Goal: Answer question/provide support: Share knowledge or assist other users

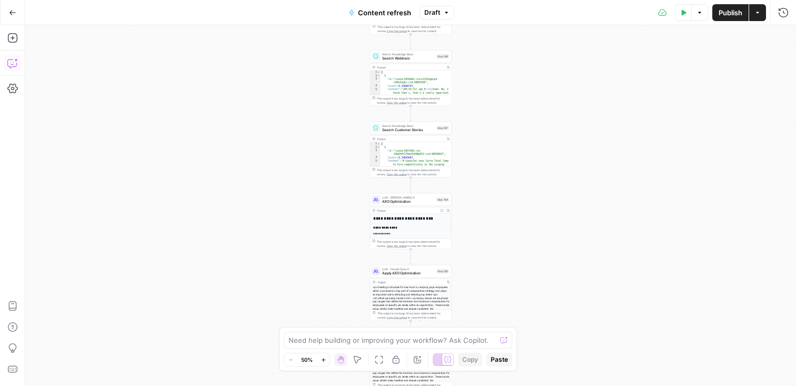
click at [10, 64] on icon "button" at bounding box center [12, 63] width 11 height 11
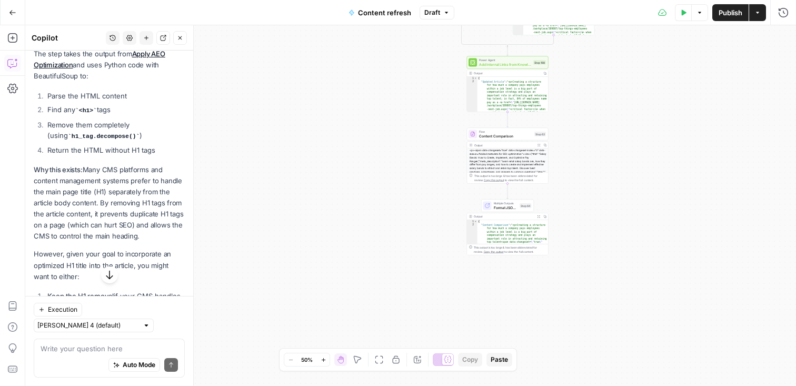
scroll to position [9270, 0]
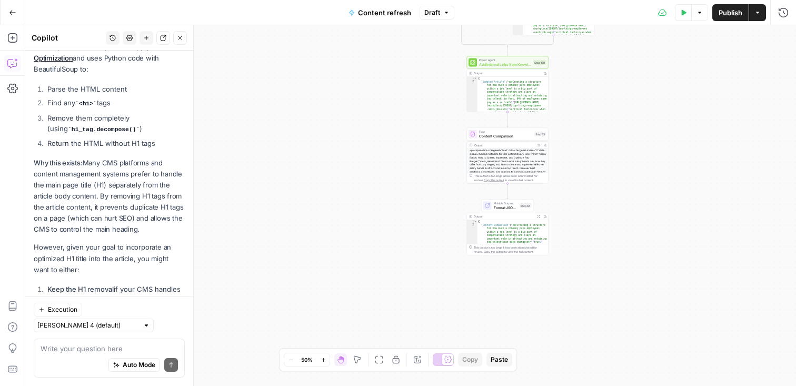
click at [106, 349] on textarea at bounding box center [109, 348] width 137 height 11
drag, startPoint x: 48, startPoint y: 217, endPoint x: 185, endPoint y: 228, distance: 137.3
copy li "Remove this step entirely if you want the optimized H1 to stay in the article c…"
drag, startPoint x: 47, startPoint y: 239, endPoint x: 178, endPoint y: 249, distance: 131.4
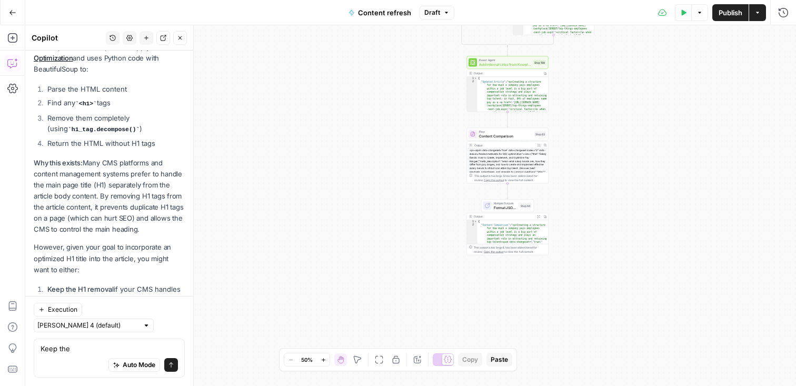
click at [178, 333] on li "Modify it to only remove existing H1s but preserve a newly added optimized one" at bounding box center [115, 343] width 140 height 21
copy li "Modify it to only remove existing H1s but preserve a newly added optimized one"
drag, startPoint x: 41, startPoint y: 346, endPoint x: 84, endPoint y: 346, distance: 43.2
click at [84, 346] on textarea "Keep the" at bounding box center [109, 348] width 137 height 11
paste textarea "Modify it to only remove existing H1s but preserve a newly added optimized on"
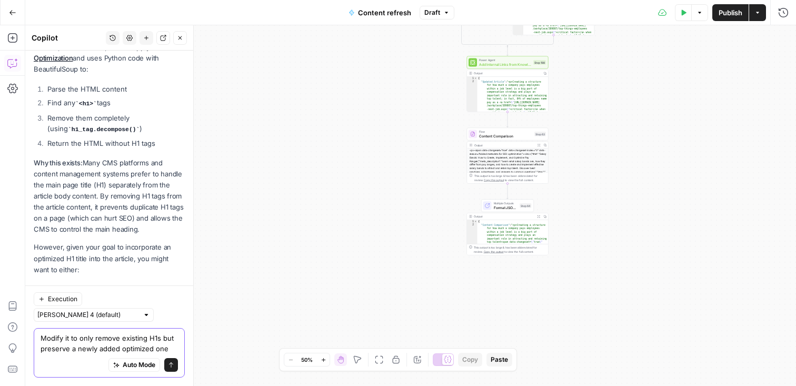
scroll to position [9280, 0]
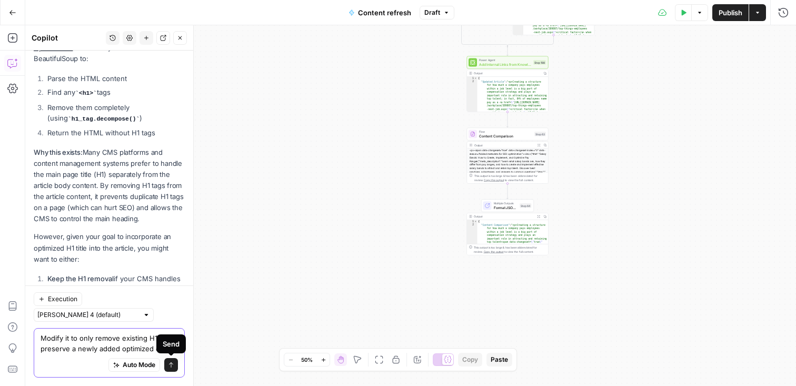
type textarea "Modify it to only remove existing H1s but preserve a newly added optimized one"
click at [174, 360] on button "Send" at bounding box center [171, 365] width 14 height 14
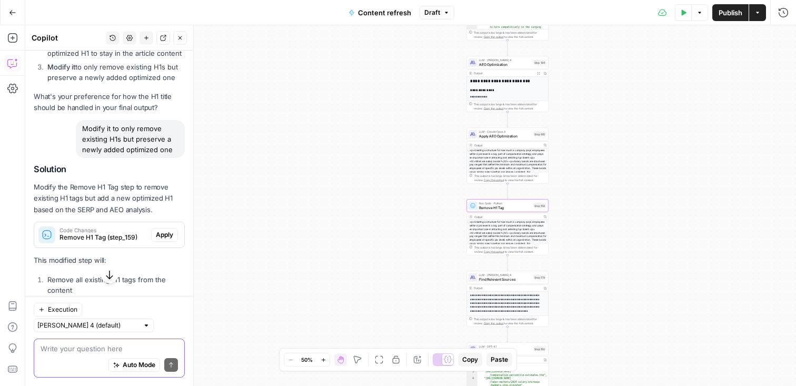
scroll to position [9556, 0]
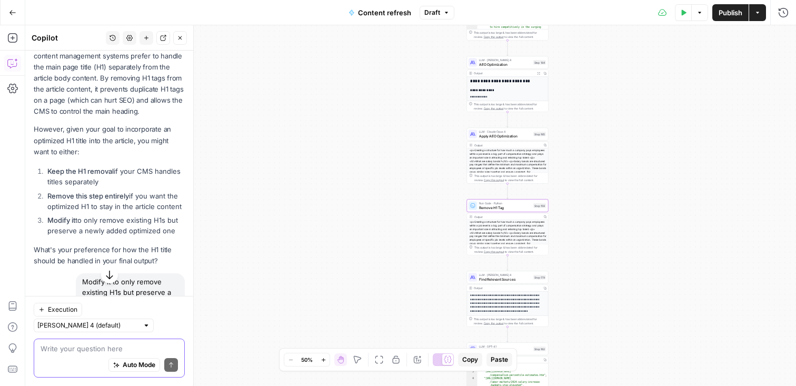
scroll to position [9454, 0]
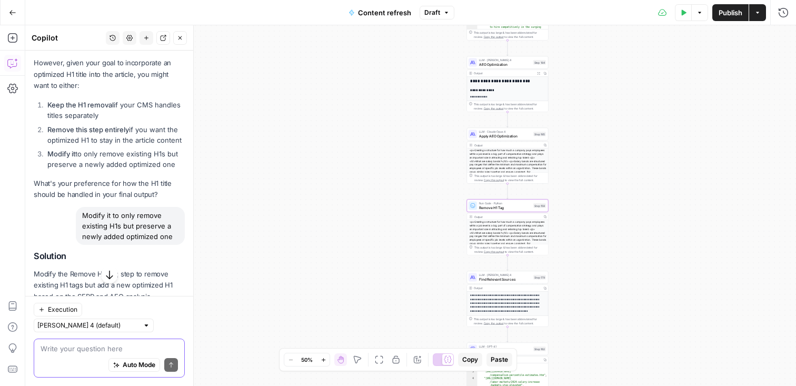
click at [156, 317] on span "Apply" at bounding box center [164, 321] width 17 height 9
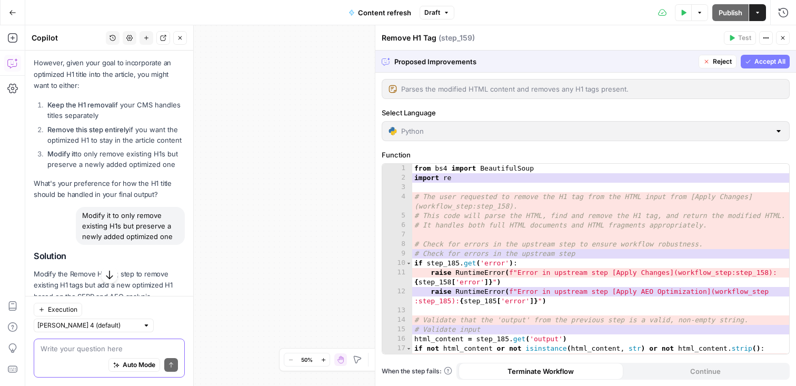
click at [779, 61] on span "Accept All" at bounding box center [769, 61] width 31 height 9
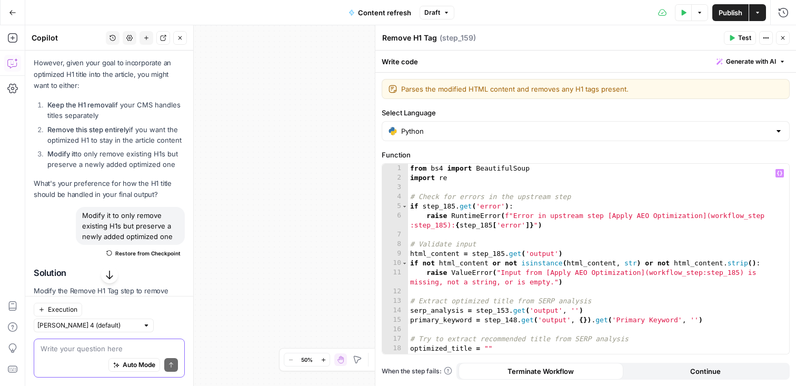
scroll to position [0, 0]
click at [781, 40] on icon "button" at bounding box center [782, 38] width 6 height 6
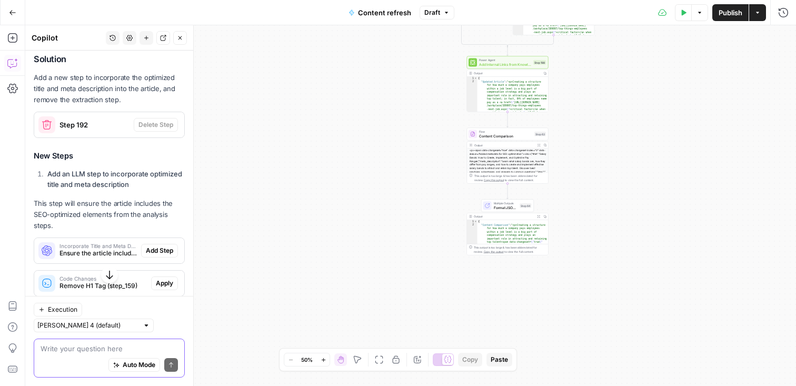
scroll to position [8854, 0]
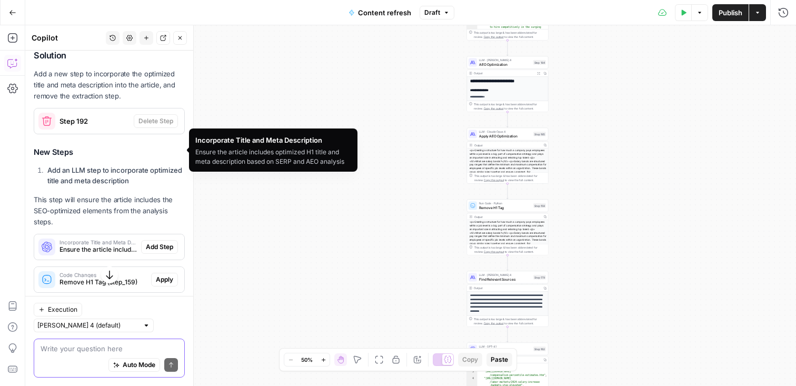
click at [98, 245] on span "Ensure the article includes optimized H1 title and meta description based on SE…" at bounding box center [97, 249] width 77 height 9
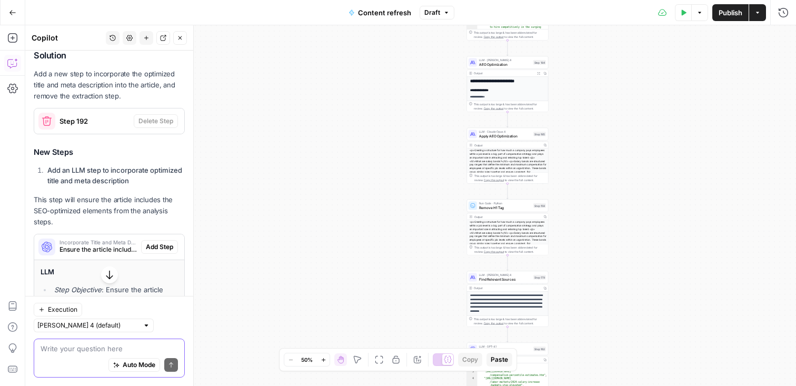
click at [97, 245] on span "Ensure the article includes optimized H1 title and meta description based on SE…" at bounding box center [97, 249] width 77 height 9
click at [87, 194] on p "This step will ensure the article includes the SEO-optimized elements from the …" at bounding box center [109, 210] width 151 height 33
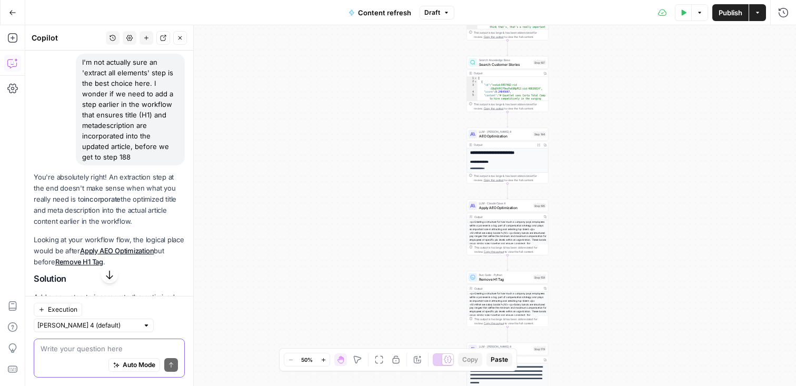
scroll to position [8633, 0]
drag, startPoint x: 64, startPoint y: 103, endPoint x: 183, endPoint y: 129, distance: 121.3
click at [183, 169] on div "You're absolutely right! An extraction step at the end doesn't make sense when …" at bounding box center [109, 383] width 151 height 428
copy div "incorporate the optimized title and meta description into the actual article co…"
click at [135, 232] on p "Looking at your workflow flow, the logical place would be after Apply AEO Optim…" at bounding box center [109, 248] width 151 height 33
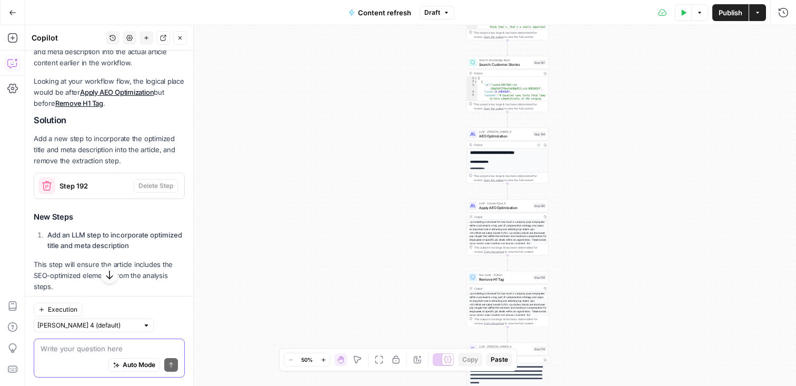
scroll to position [8831, 0]
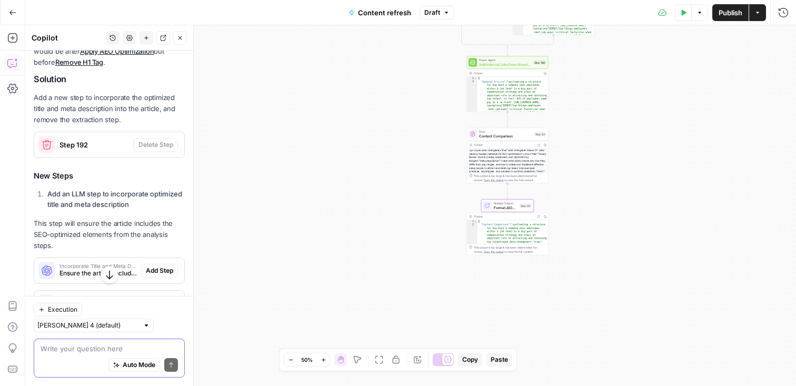
click at [120, 334] on span "Format JSON Summary" at bounding box center [102, 338] width 87 height 9
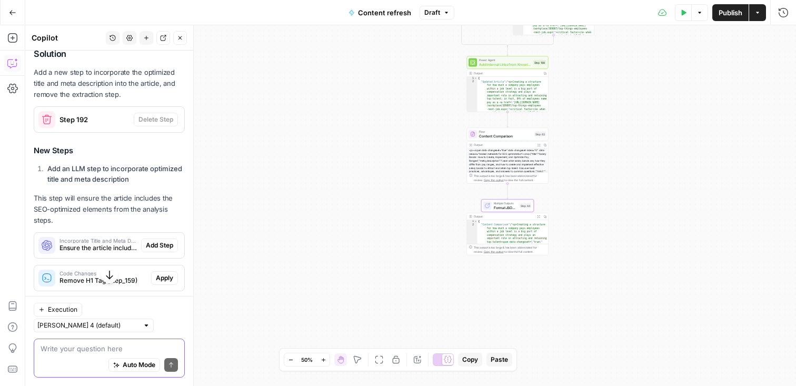
scroll to position [8824, 0]
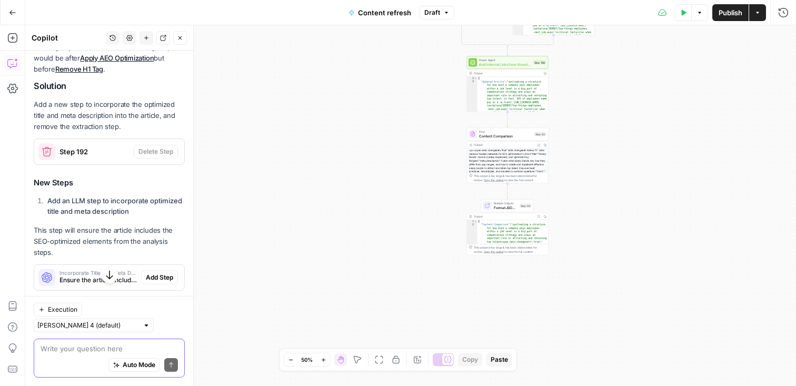
click at [119, 275] on span "Ensure the article includes optimized H1 title and meta description based on SE…" at bounding box center [97, 279] width 77 height 9
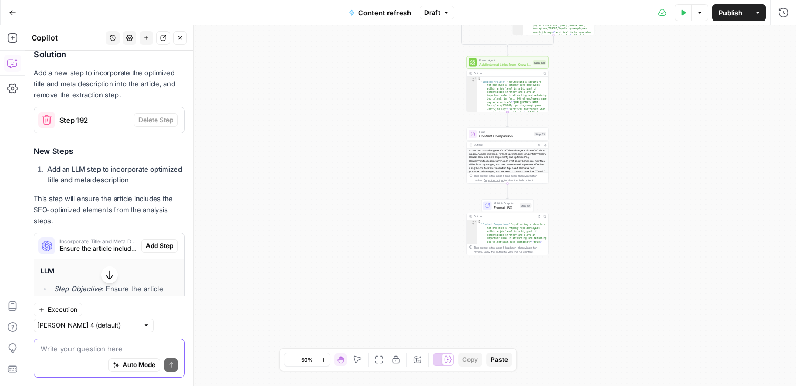
scroll to position [8835, 0]
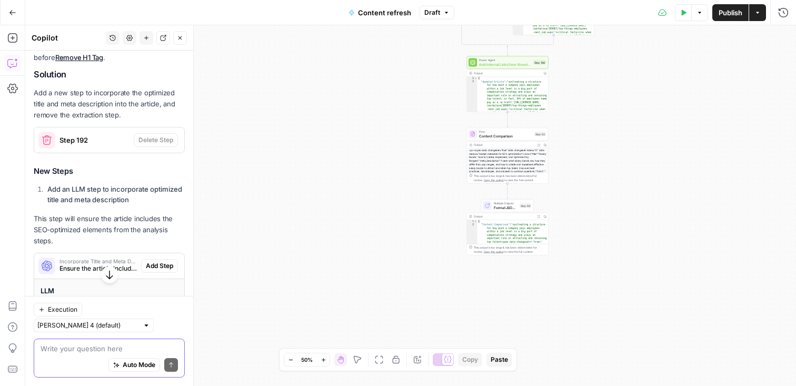
drag, startPoint x: 49, startPoint y: 91, endPoint x: 138, endPoint y: 96, distance: 89.1
click at [138, 184] on li "Add an LLM step to incorporate optimized title and meta description" at bounding box center [115, 194] width 140 height 21
drag, startPoint x: 138, startPoint y: 103, endPoint x: 47, endPoint y: 92, distance: 92.3
click at [47, 184] on li "Add an LLM step to incorporate optimized title and meta description" at bounding box center [115, 194] width 140 height 21
copy strong "Add an LLM step to incorporate optimized title and meta description"
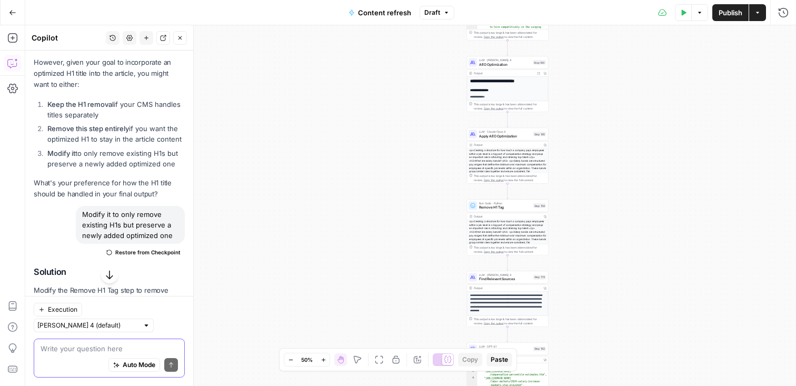
scroll to position [10203, 0]
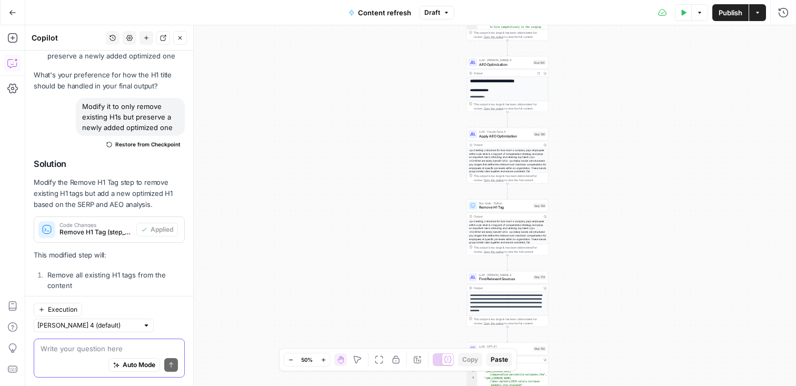
click at [95, 350] on textarea at bounding box center [109, 348] width 137 height 11
paste textarea "Add an LLM step to incorporate optimized title and meta description"
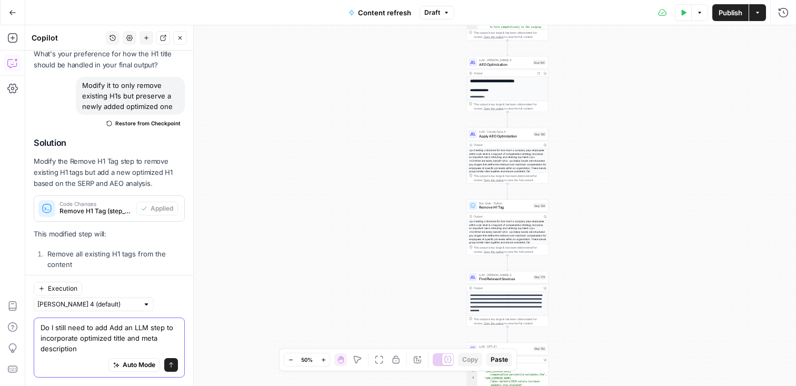
click at [115, 328] on textarea "Do I still need to add Add an LLM step to incorporate optimized title and meta …" at bounding box center [109, 338] width 137 height 32
click at [124, 339] on textarea "Do I still need to add an LLM step to incorporate optimized title and meta desc…" at bounding box center [109, 338] width 137 height 32
click at [118, 349] on textarea "Do I still need to add an LLM step to incorporate optimized title and meta desc…" at bounding box center [109, 338] width 137 height 32
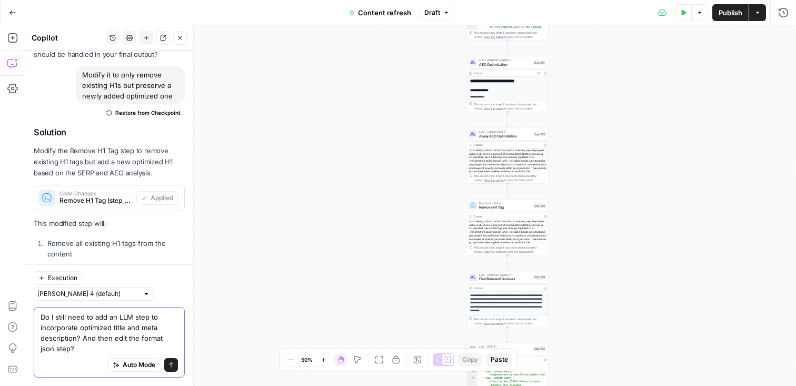
click at [139, 338] on textarea "Do I still need to add an LLM step to incorporate optimized title and meta desc…" at bounding box center [109, 333] width 137 height 42
click at [68, 348] on textarea "Do I still need to add an LLM step to incorporate optimized title and meta desc…" at bounding box center [109, 333] width 137 height 42
click at [86, 349] on textarea "Do I still need to add an LLM step to incorporate optimized title and meta desc…" at bounding box center [109, 333] width 137 height 42
type textarea "Do I still need to add an LLM step to incorporate optimized title and meta desc…"
click at [169, 365] on icon "submit" at bounding box center [171, 365] width 6 height 6
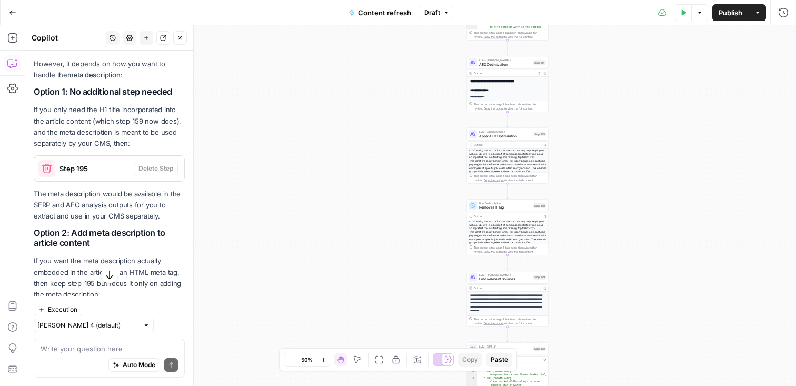
scroll to position [10679, 0]
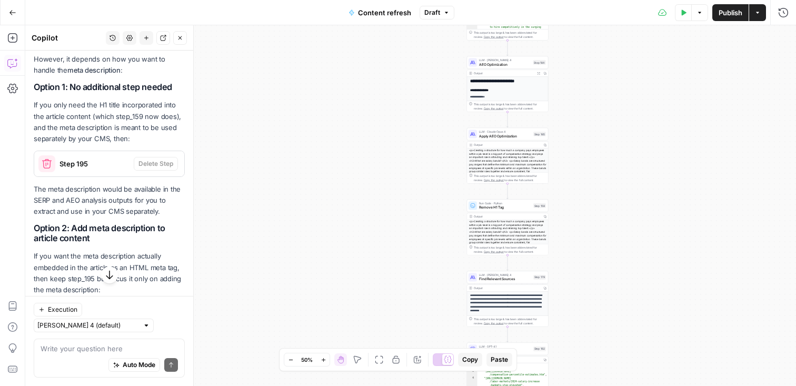
click at [65, 306] on span "step_195" at bounding box center [108, 311] width 131 height 11
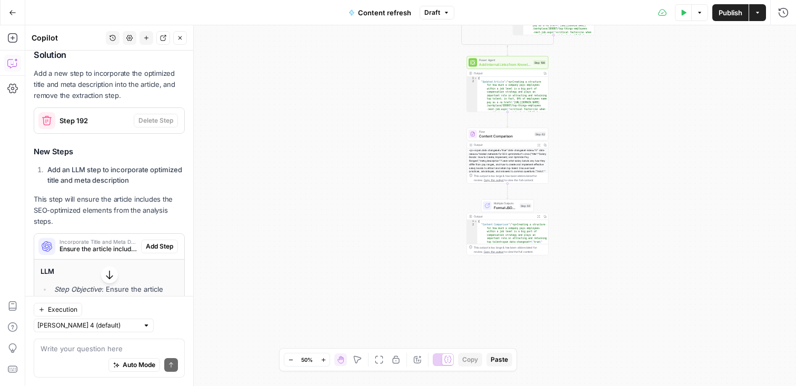
scroll to position [8831, 0]
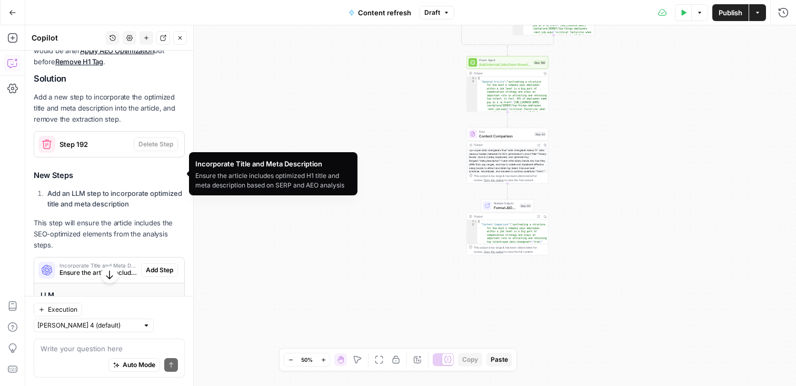
click at [122, 268] on span "Ensure the article includes optimized H1 title and meta description based on SE…" at bounding box center [97, 272] width 77 height 9
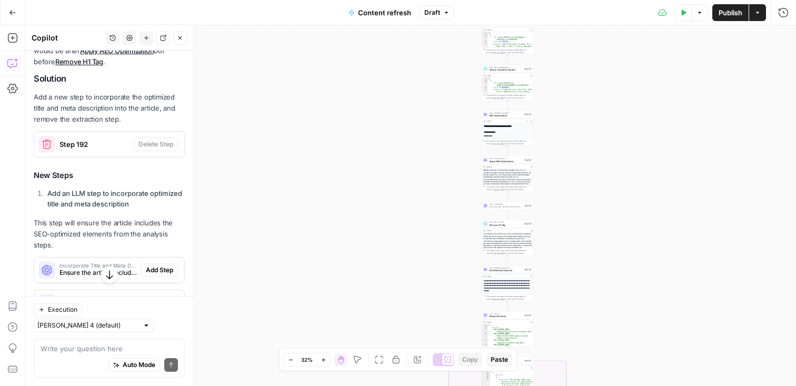
click at [151, 265] on span "Add Step" at bounding box center [159, 269] width 27 height 9
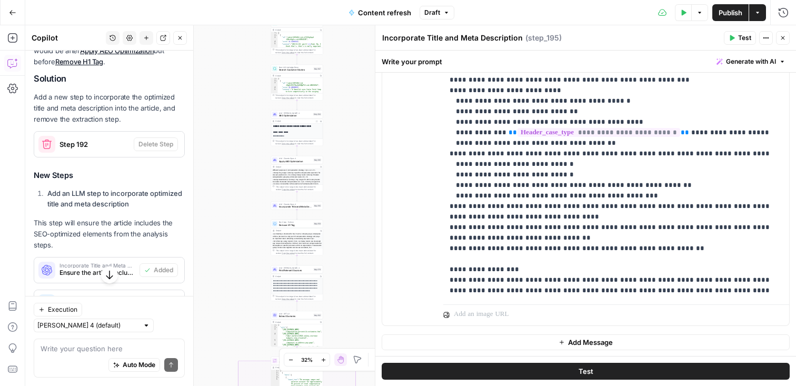
scroll to position [0, 0]
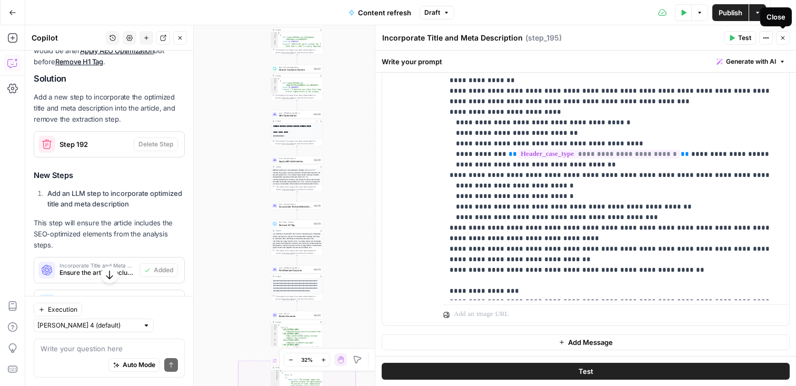
click at [780, 36] on icon "button" at bounding box center [782, 38] width 6 height 6
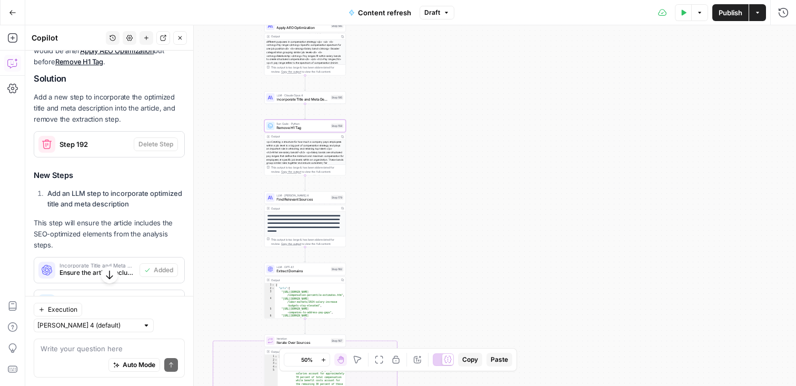
click at [120, 295] on span "Code Changes" at bounding box center [102, 297] width 87 height 5
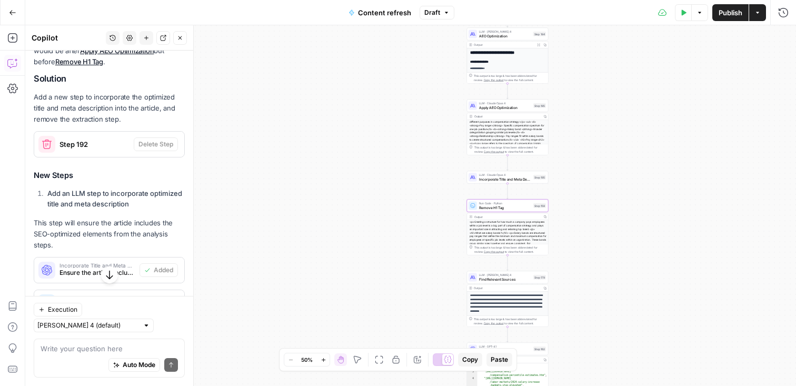
click at [109, 325] on code "Update to reference the new step that includes the title and meta description: …" at bounding box center [109, 341] width 128 height 33
click at [117, 300] on span "Remove H1 Tag (step_159)" at bounding box center [102, 304] width 87 height 9
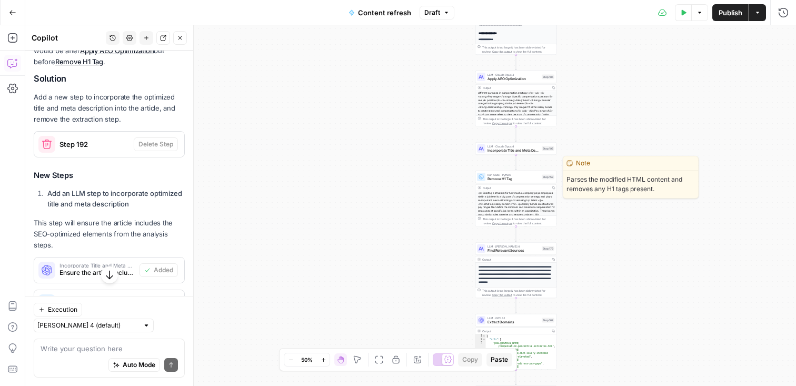
click at [522, 178] on span "Remove H1 Tag" at bounding box center [513, 178] width 52 height 5
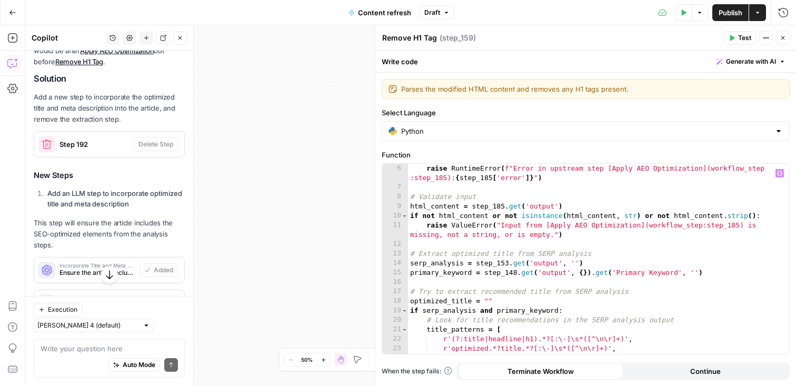
scroll to position [7, 0]
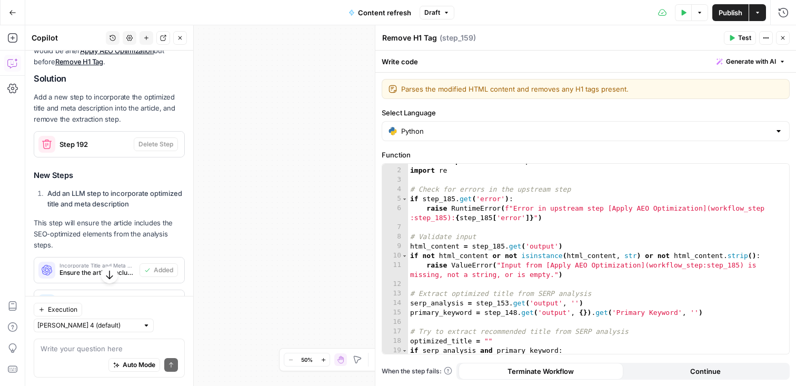
click at [786, 39] on button "Close" at bounding box center [783, 38] width 14 height 14
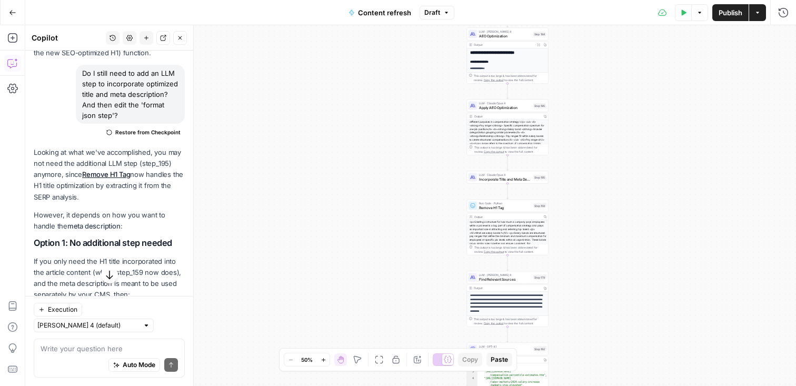
scroll to position [10233, 0]
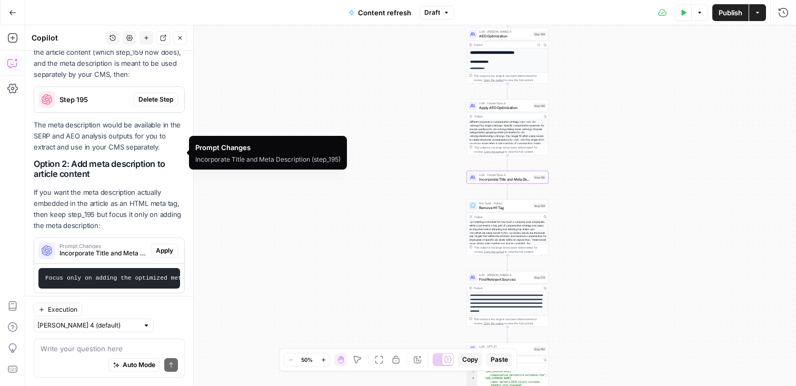
click at [124, 243] on span "Prompt Changes" at bounding box center [102, 245] width 87 height 5
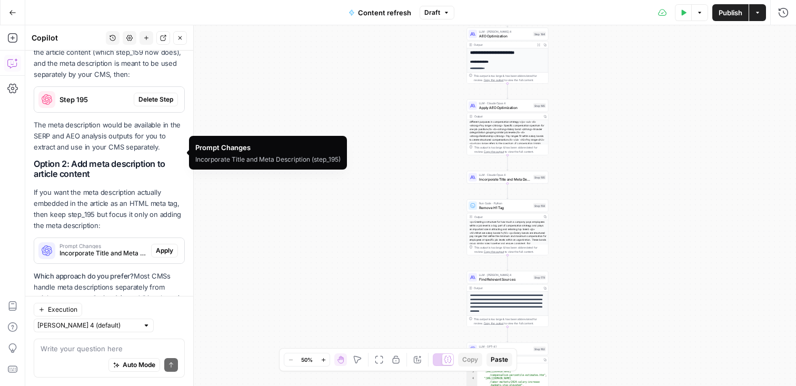
scroll to position [10204, 0]
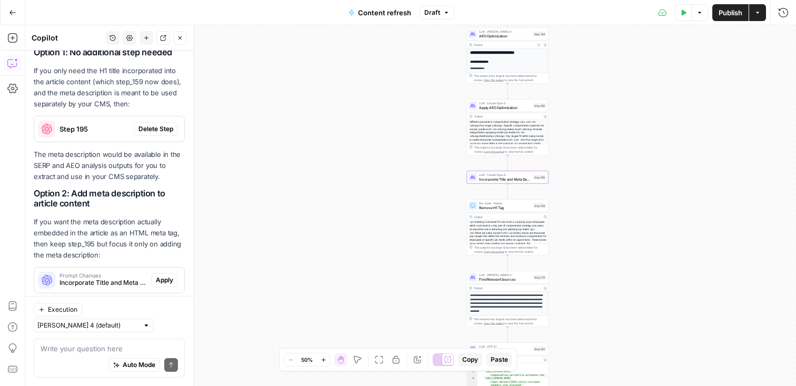
click at [122, 278] on span "Incorporate Title and Meta Description (step_195)" at bounding box center [102, 282] width 87 height 9
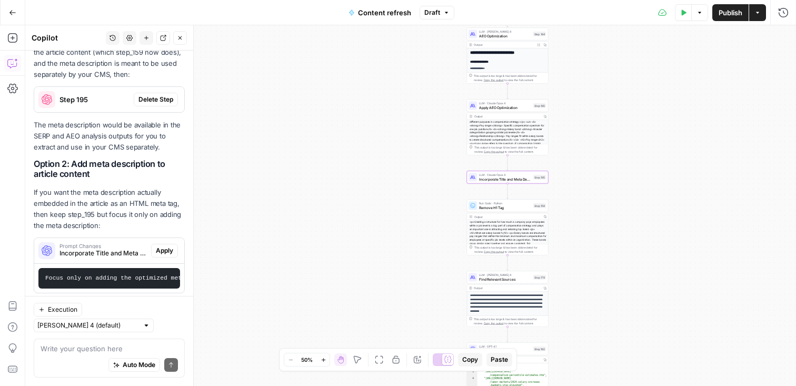
click at [95, 275] on code "Focus only on adding the optimized meta description to the article content, sin…" at bounding box center [244, 278] width 398 height 6
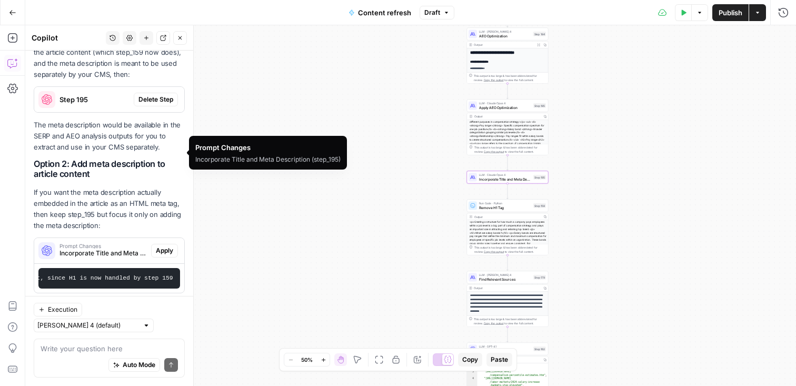
click at [158, 246] on span "Apply" at bounding box center [164, 250] width 17 height 9
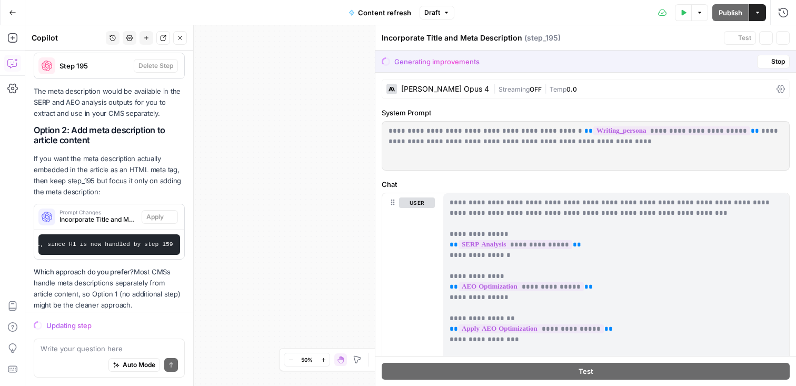
scroll to position [10200, 0]
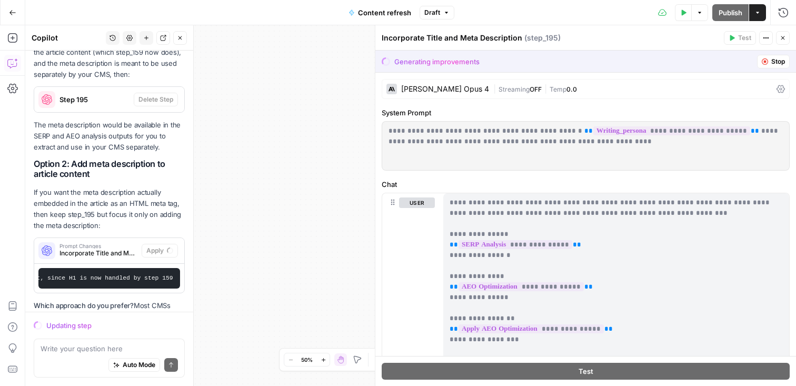
click at [767, 61] on icon "button" at bounding box center [765, 61] width 6 height 6
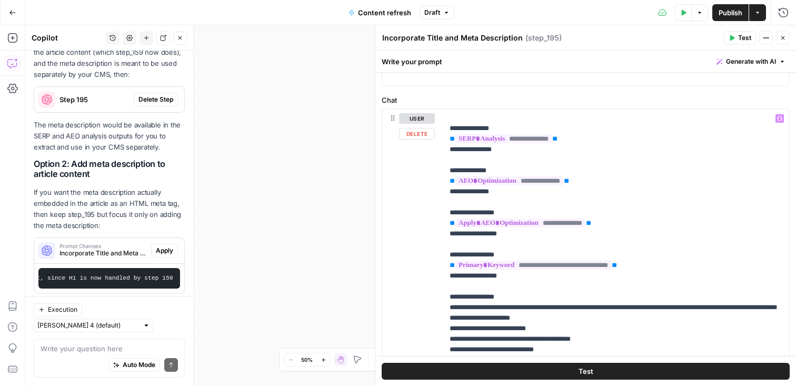
scroll to position [0, 0]
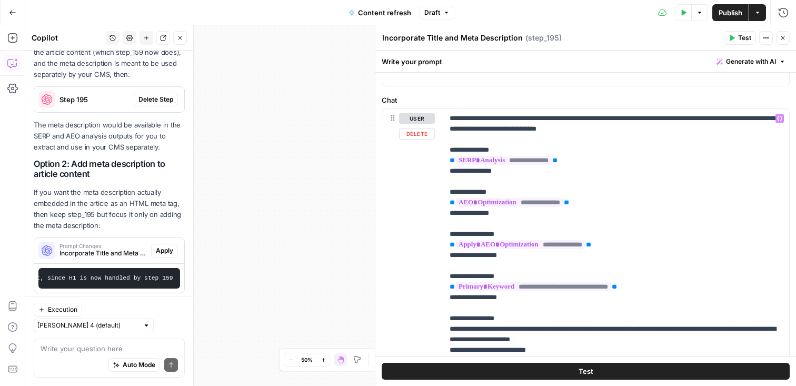
drag, startPoint x: 781, startPoint y: 38, endPoint x: 749, endPoint y: 57, distance: 37.3
click at [781, 38] on icon "button" at bounding box center [782, 38] width 6 height 6
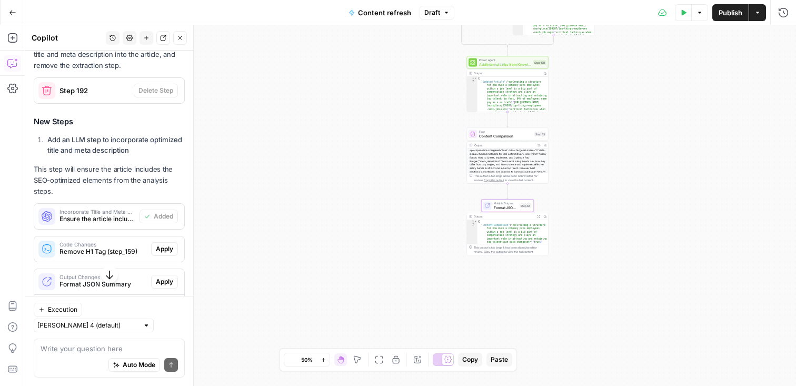
scroll to position [8864, 0]
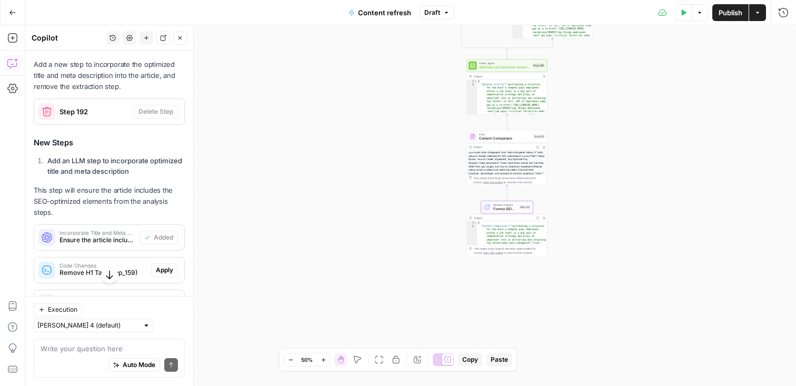
click at [156, 298] on span "Apply" at bounding box center [164, 302] width 17 height 9
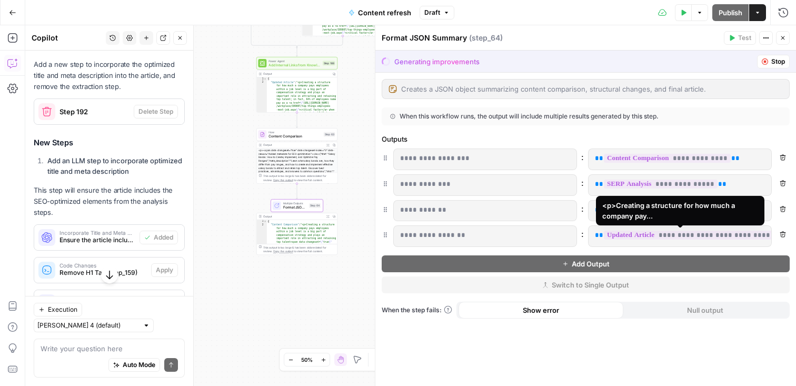
scroll to position [0, 12]
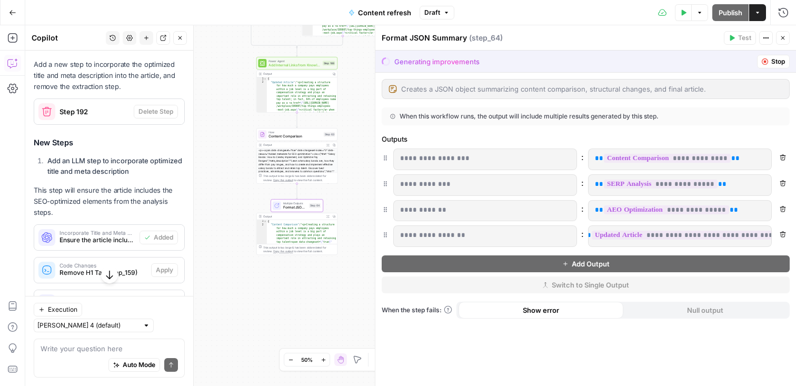
click at [588, 44] on div "Format JSON Summary ( step_64 ) Test Actions Close" at bounding box center [586, 38] width 408 height 14
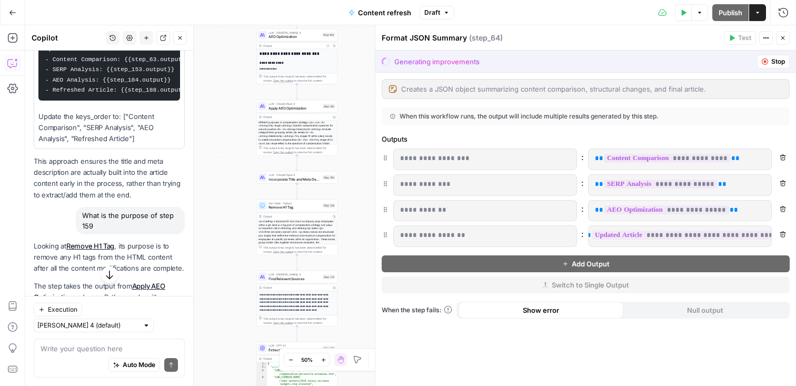
scroll to position [9107, 0]
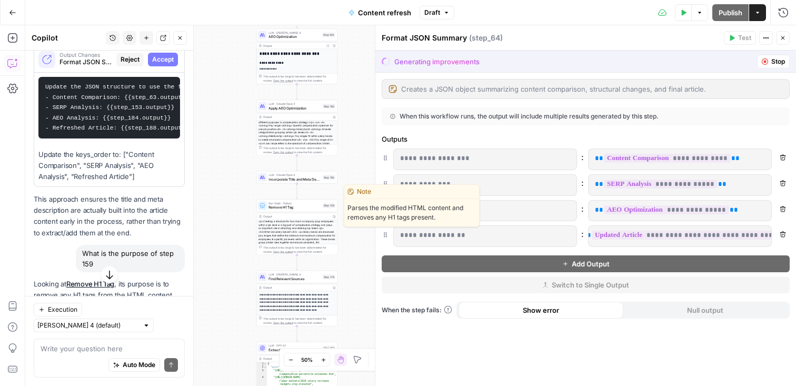
click at [298, 206] on span "Remove H1 Tag" at bounding box center [294, 207] width 52 height 5
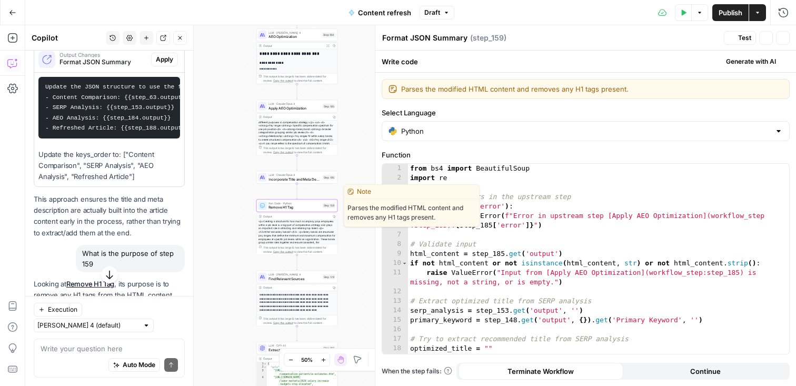
type textarea "Remove H1 Tag"
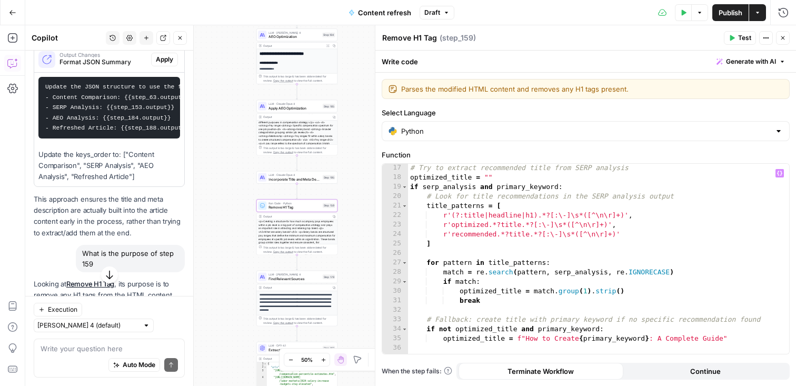
scroll to position [0, 0]
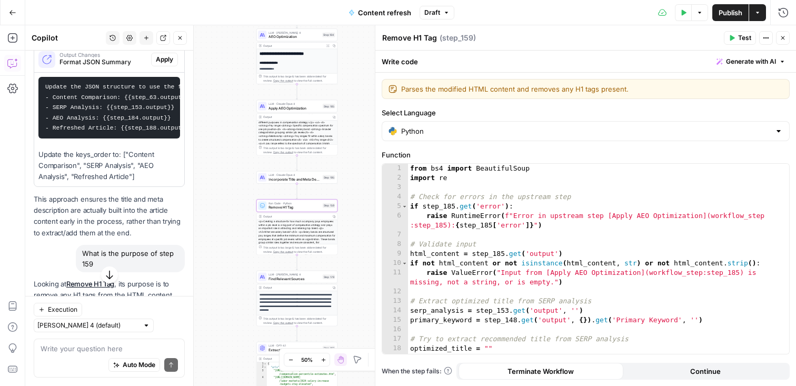
click at [353, 78] on div "true false false true false true Workflow Input Settings Inputs Power Agent Ide…" at bounding box center [410, 205] width 770 height 360
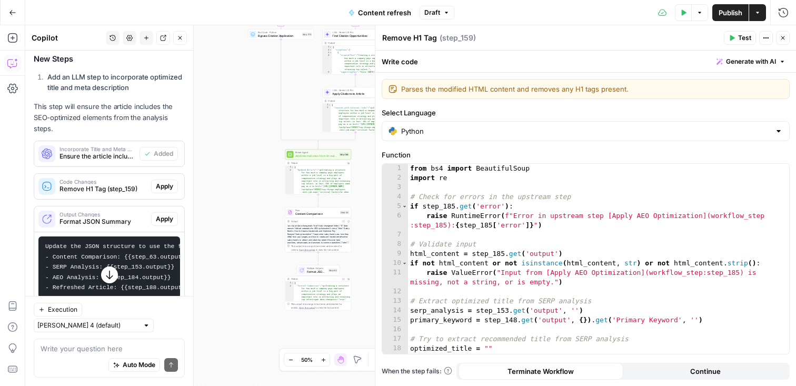
scroll to position [8819, 0]
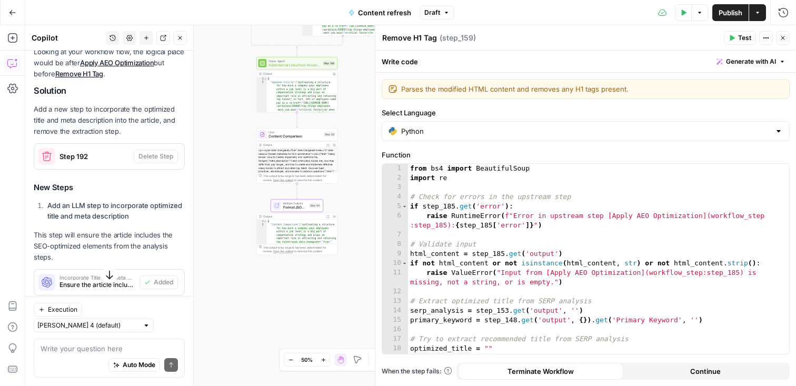
click at [102, 345] on span "Format JSON Summary" at bounding box center [102, 349] width 87 height 9
click at [788, 38] on button "Close" at bounding box center [783, 38] width 14 height 14
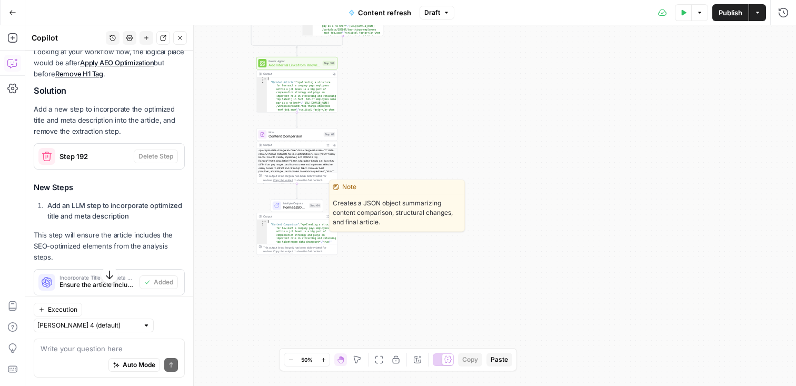
click at [282, 201] on div "Multiple Outputs Format JSON Summary Step 64 Switch to single output Edit Note …" at bounding box center [296, 205] width 52 height 13
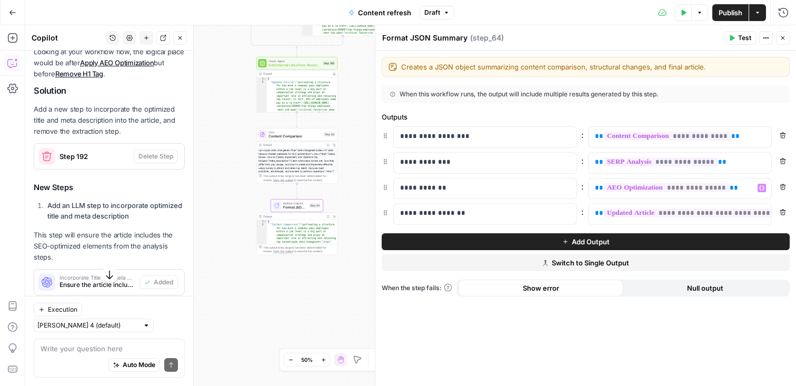
click at [156, 343] on span "Apply" at bounding box center [164, 347] width 17 height 9
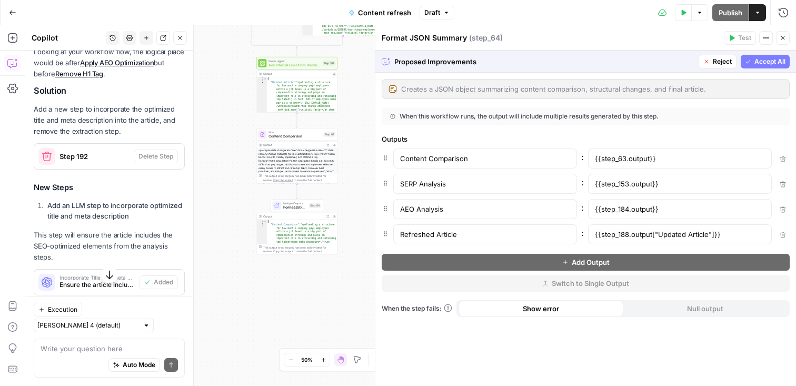
click at [669, 161] on div "{{step_63.output}}" at bounding box center [680, 158] width 184 height 20
click at [728, 235] on div "{{step_188.output["Updated Article"]}}" at bounding box center [680, 234] width 184 height 20
click at [770, 59] on span "Accept All" at bounding box center [769, 61] width 31 height 9
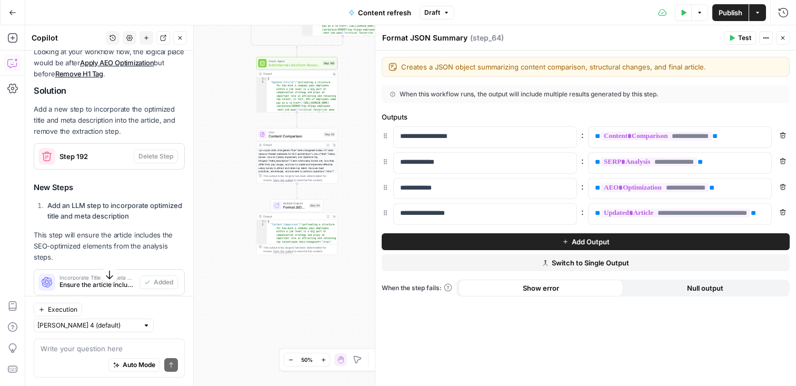
click at [780, 36] on icon "button" at bounding box center [782, 38] width 6 height 6
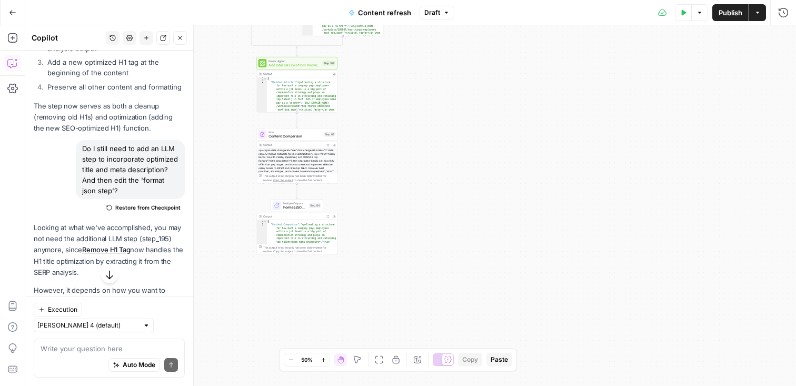
scroll to position [10119, 0]
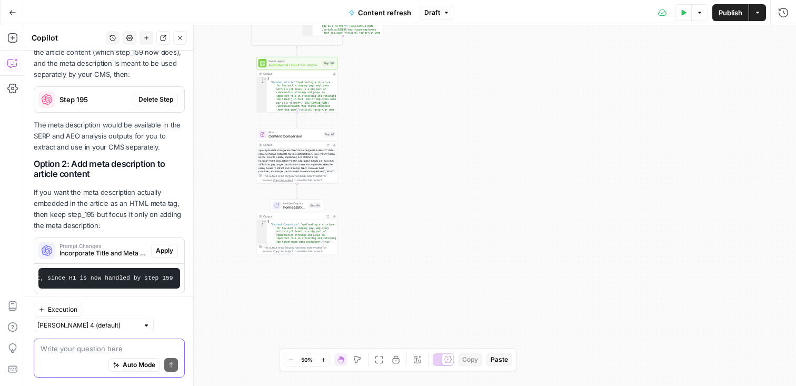
click at [115, 347] on textarea at bounding box center [109, 348] width 137 height 11
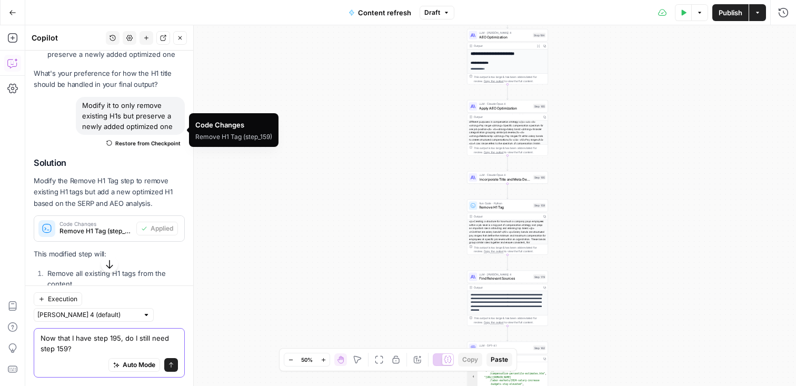
scroll to position [10130, 0]
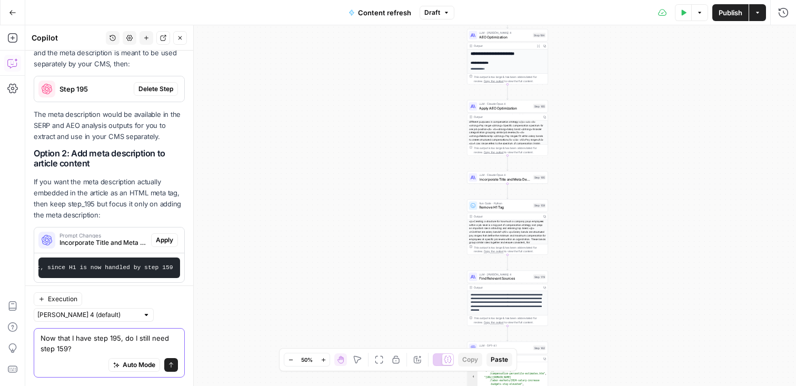
type textarea "Now that I have step 195, do I still need step 159?"
drag, startPoint x: 173, startPoint y: 366, endPoint x: 158, endPoint y: 382, distance: 22.0
click at [173, 366] on icon "submit" at bounding box center [171, 365] width 6 height 6
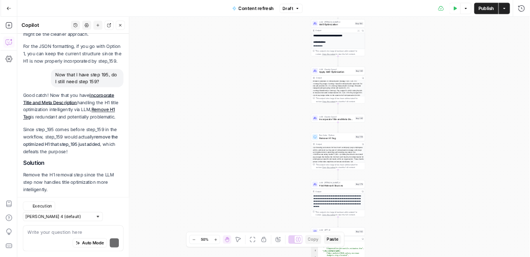
scroll to position [10490, 0]
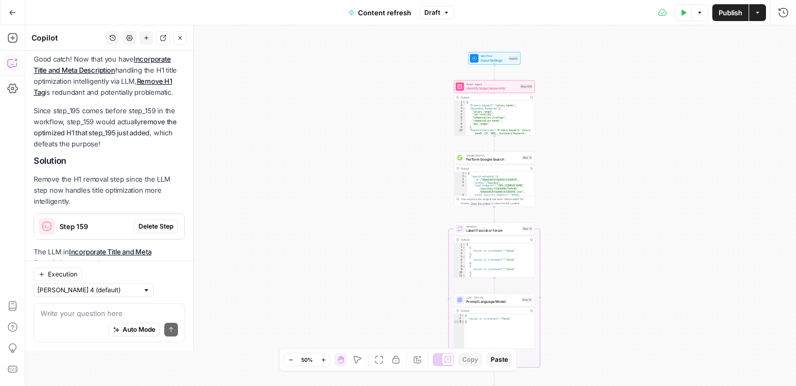
click at [484, 127] on div "{ "Primary Keyword" : "salary bands" , "Secondary Keywords" : [ "salary range" …" at bounding box center [499, 129] width 69 height 57
type textarea "**********"
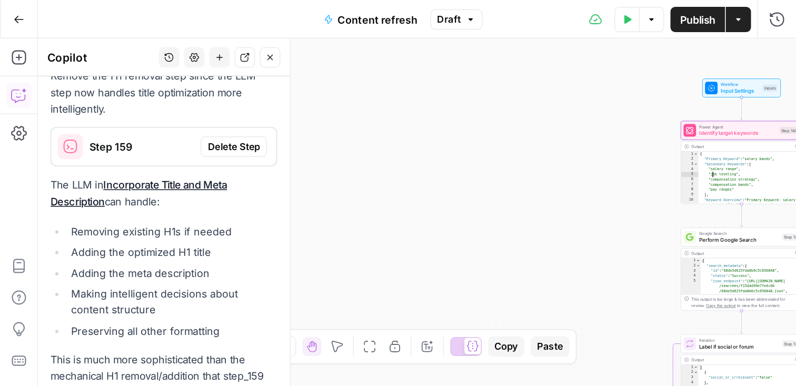
scroll to position [0, 272]
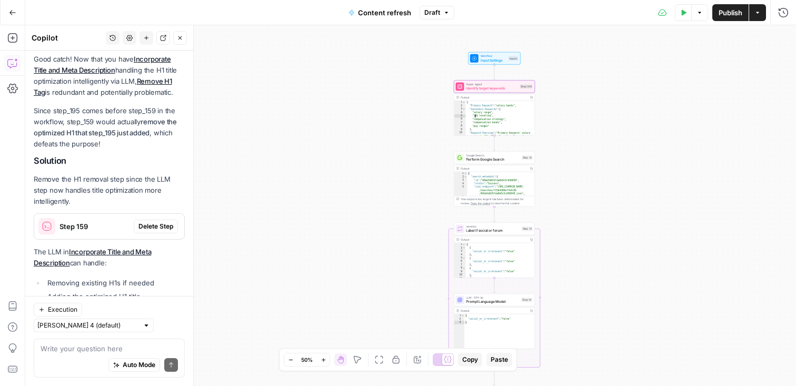
click at [326, 358] on icon "button" at bounding box center [323, 360] width 6 height 6
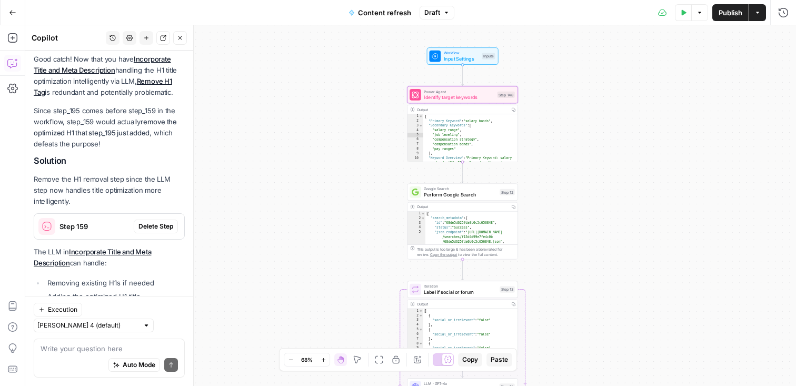
click at [327, 365] on button "Zoom In" at bounding box center [323, 359] width 13 height 13
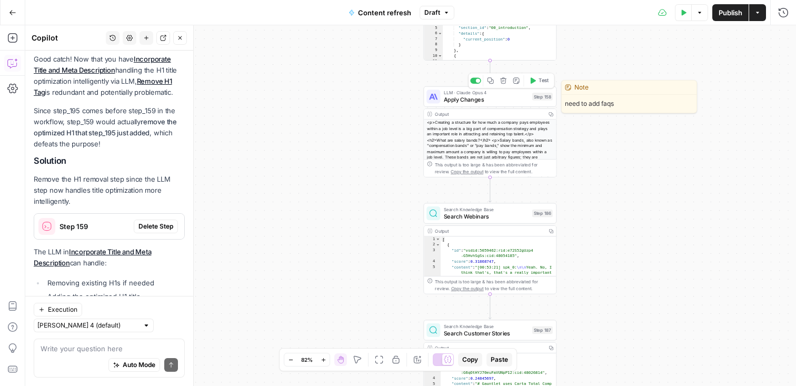
click at [513, 97] on span "Apply Changes" at bounding box center [486, 99] width 85 height 8
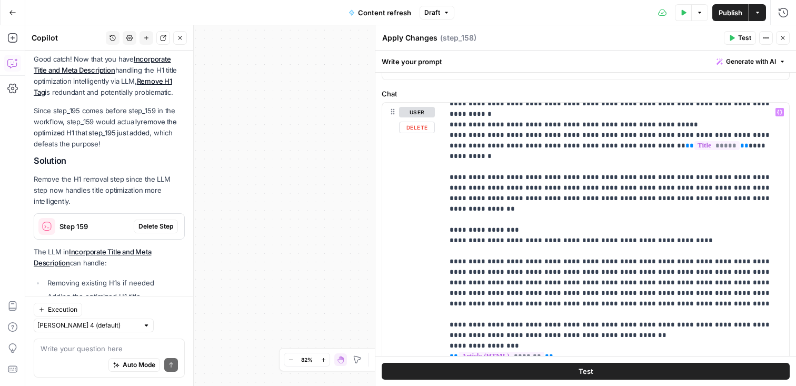
scroll to position [643, 0]
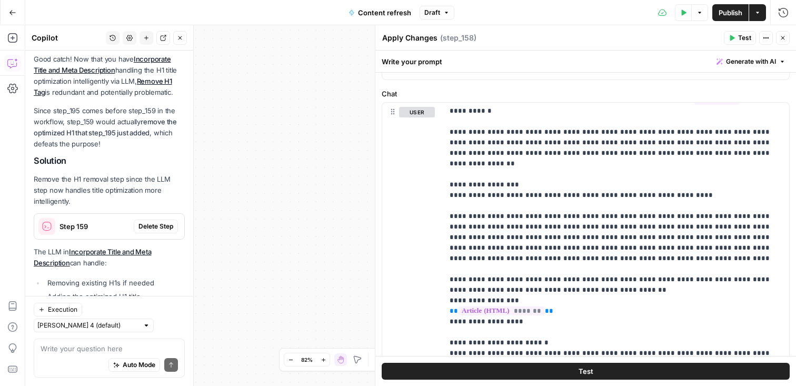
click at [781, 36] on icon "button" at bounding box center [782, 38] width 6 height 6
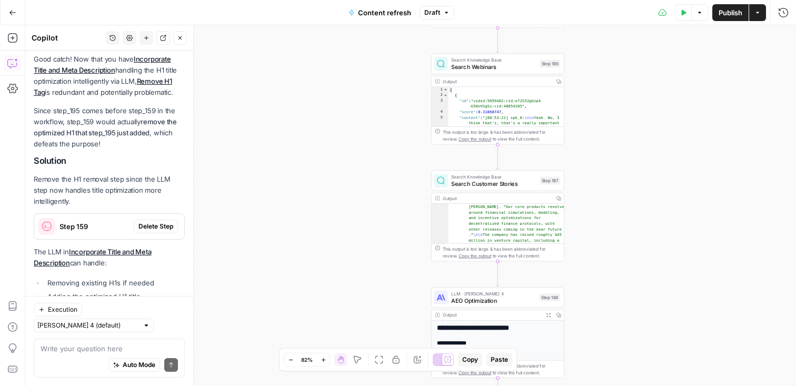
scroll to position [123, 0]
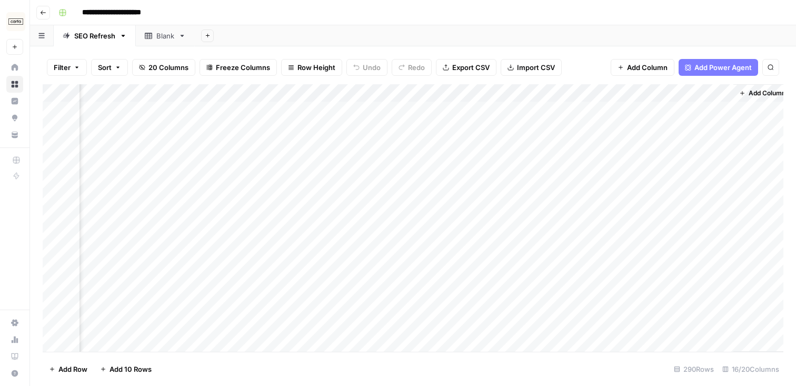
scroll to position [0, 1127]
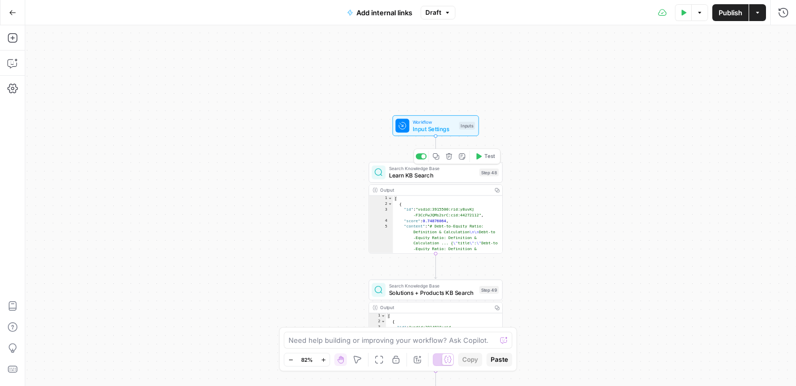
click at [448, 172] on span "Learn KB Search" at bounding box center [432, 175] width 87 height 8
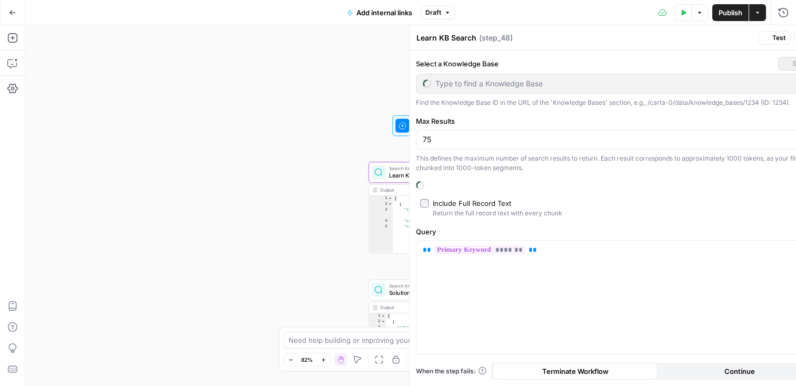
type input "Classroom Pages"
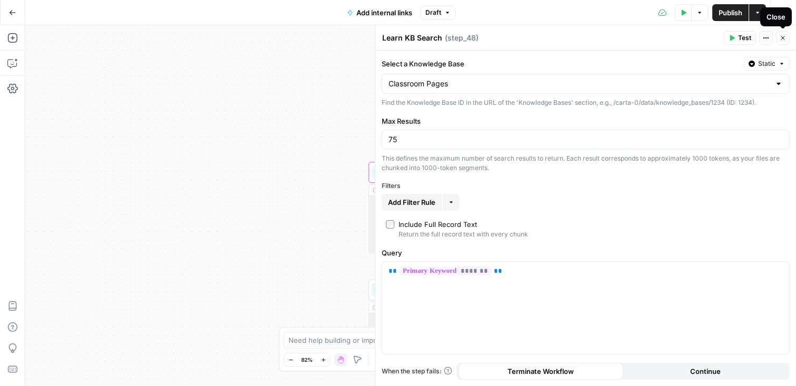
click at [784, 39] on icon "button" at bounding box center [783, 38] width 4 height 4
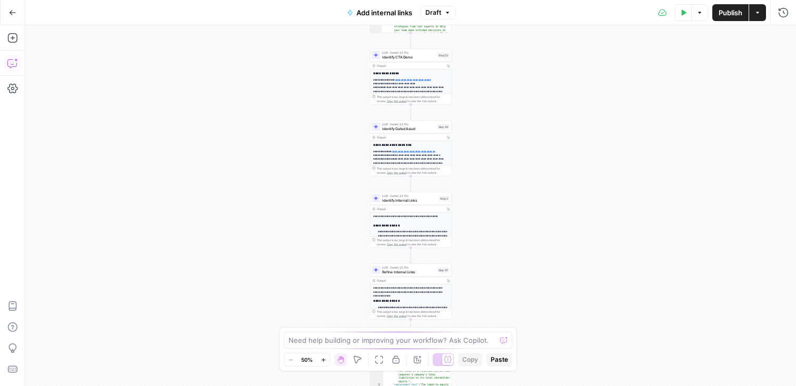
drag, startPoint x: 13, startPoint y: 69, endPoint x: 17, endPoint y: 62, distance: 8.0
click at [12, 61] on icon "button" at bounding box center [12, 63] width 11 height 11
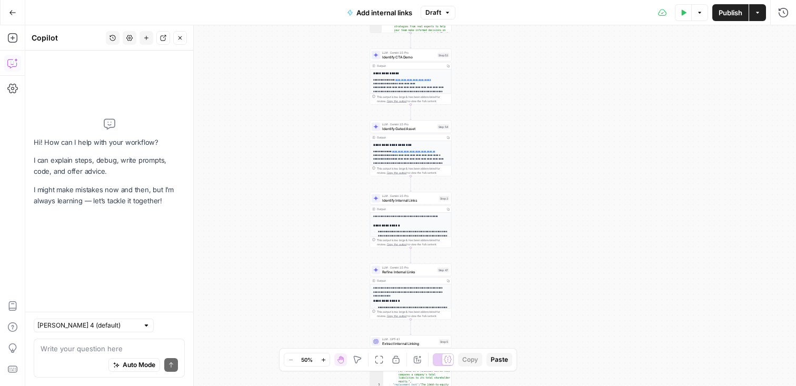
click at [85, 351] on textarea at bounding box center [109, 348] width 137 height 11
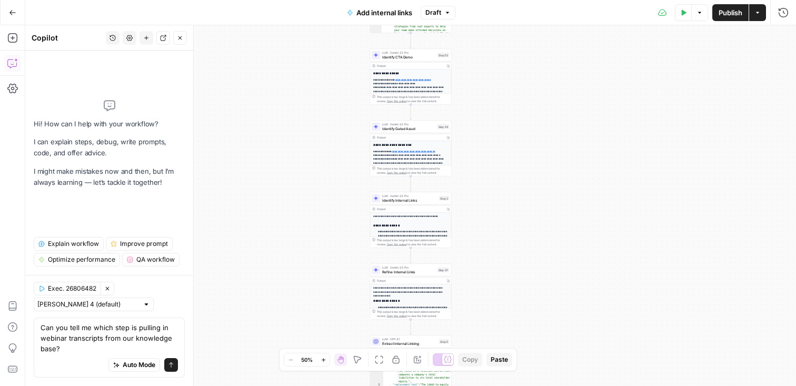
type textarea "Can you tell me which step is pulling in webinar transcripts from our knowledge…"
click at [173, 365] on icon "submit" at bounding box center [171, 365] width 6 height 6
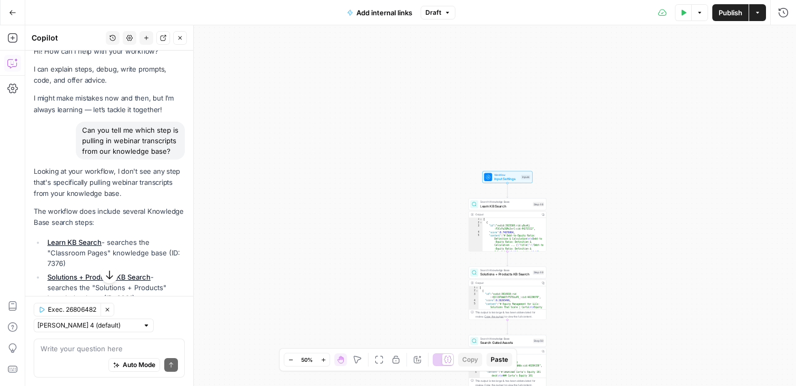
scroll to position [11, 0]
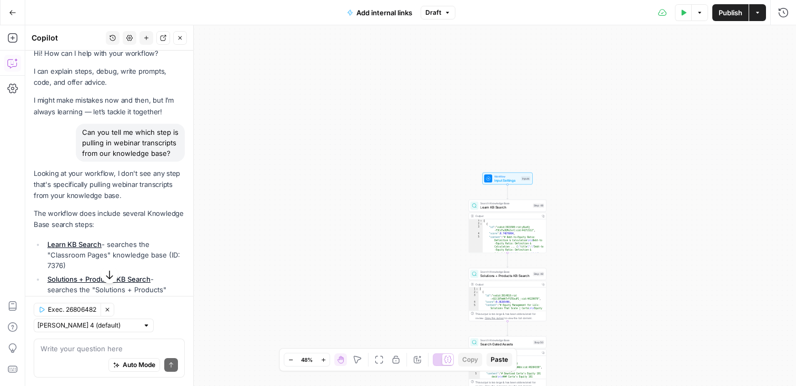
drag, startPoint x: 112, startPoint y: 167, endPoint x: 84, endPoint y: 175, distance: 28.8
click at [77, 175] on p "Looking at your workflow, I don't see any step that's specifically pulling webi…" at bounding box center [109, 184] width 151 height 33
drag, startPoint x: 114, startPoint y: 173, endPoint x: 140, endPoint y: 197, distance: 35.4
click at [140, 197] on p "Looking at your workflow, I don't see any step that's specifically pulling webi…" at bounding box center [109, 184] width 151 height 33
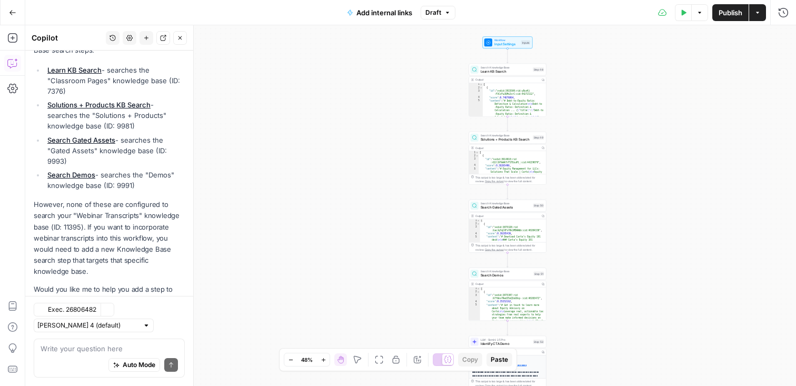
scroll to position [232, 0]
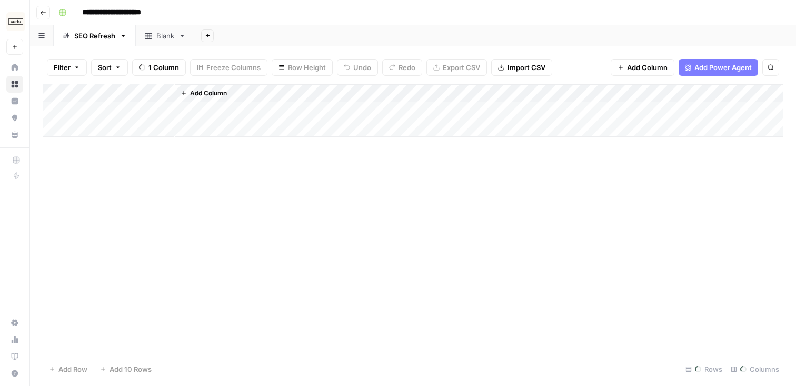
scroll to position [179, 1047]
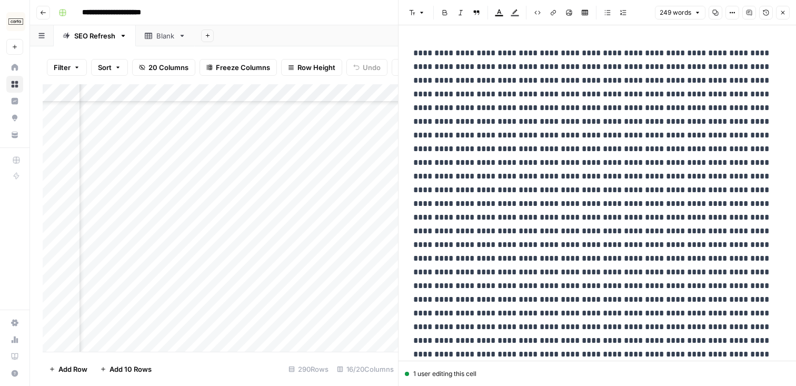
click at [780, 8] on button "Close" at bounding box center [783, 13] width 14 height 14
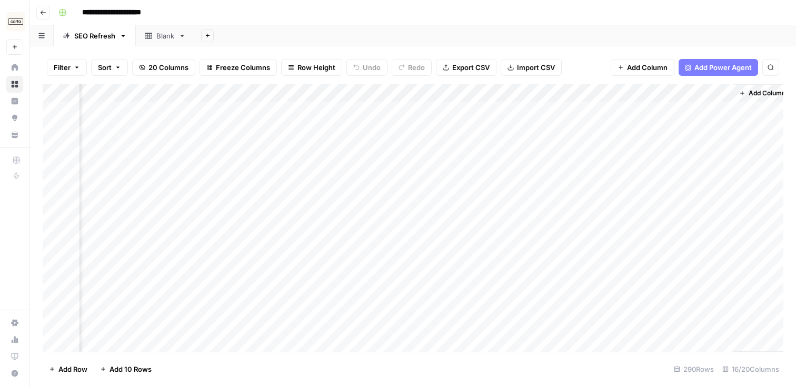
scroll to position [0, 1127]
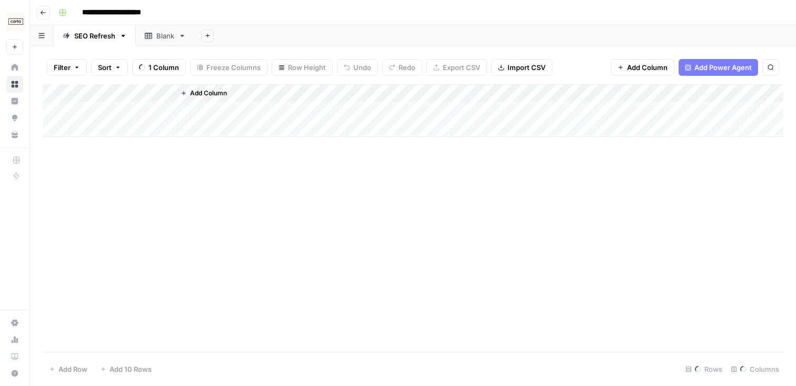
scroll to position [179, 1047]
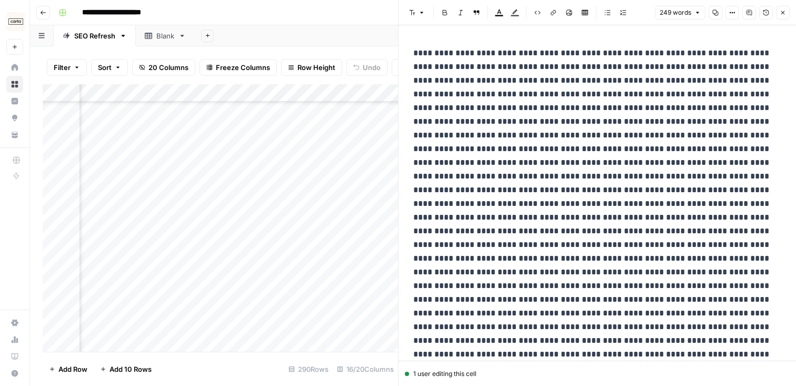
click at [782, 15] on icon "button" at bounding box center [782, 12] width 6 height 6
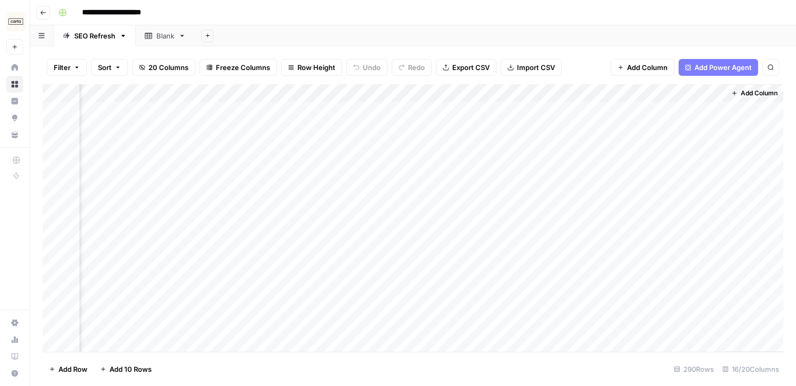
scroll to position [0, 1127]
click at [414, 108] on div "Add Column" at bounding box center [413, 217] width 740 height 267
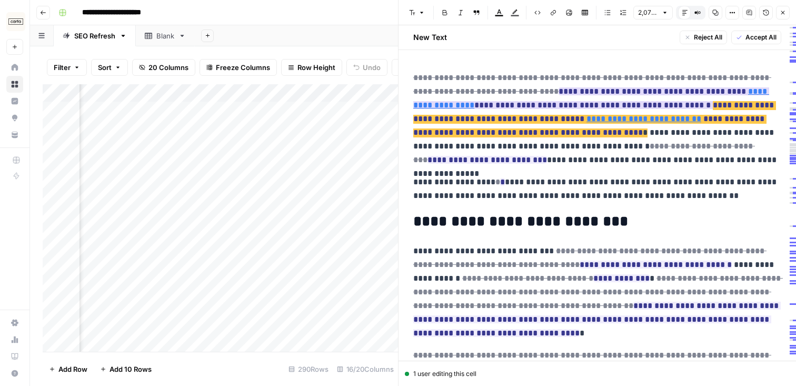
click at [748, 108] on span "**********" at bounding box center [594, 112] width 363 height 23
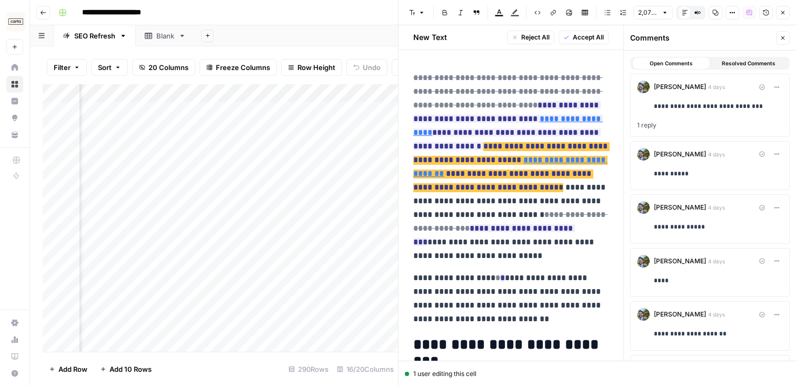
click at [786, 37] on button "Close" at bounding box center [783, 38] width 14 height 14
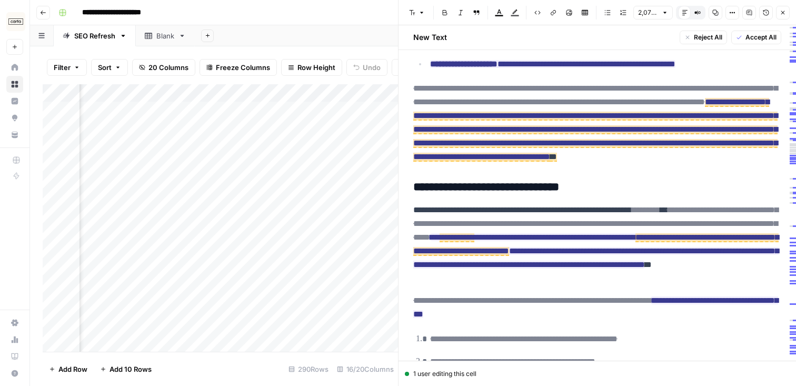
scroll to position [1041, 0]
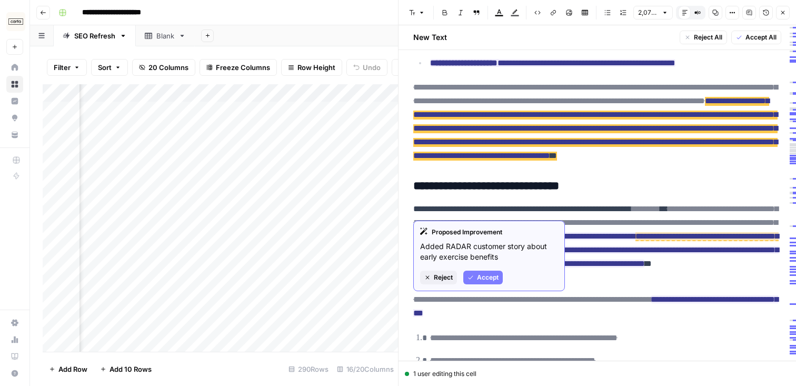
click at [488, 157] on span "**********" at bounding box center [595, 129] width 364 height 64
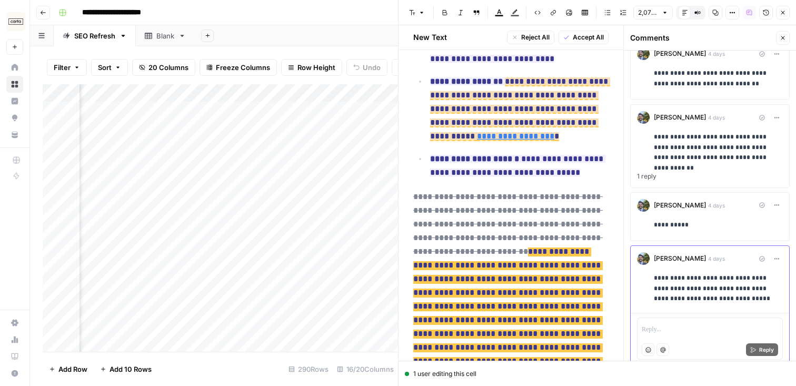
scroll to position [385, 0]
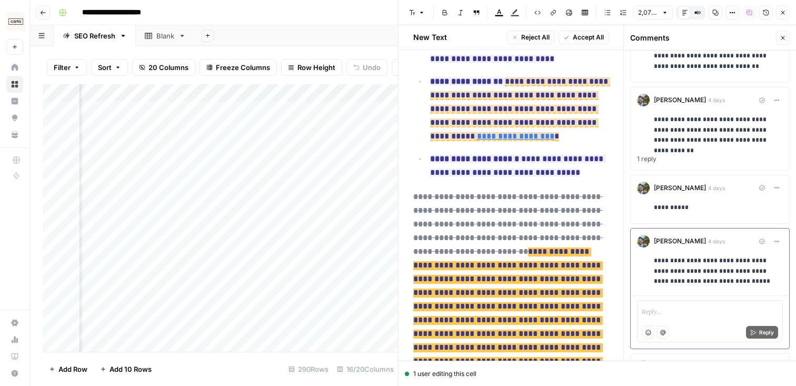
drag, startPoint x: 666, startPoint y: 262, endPoint x: 724, endPoint y: 278, distance: 60.0
click at [724, 278] on p "**********" at bounding box center [718, 271] width 129 height 31
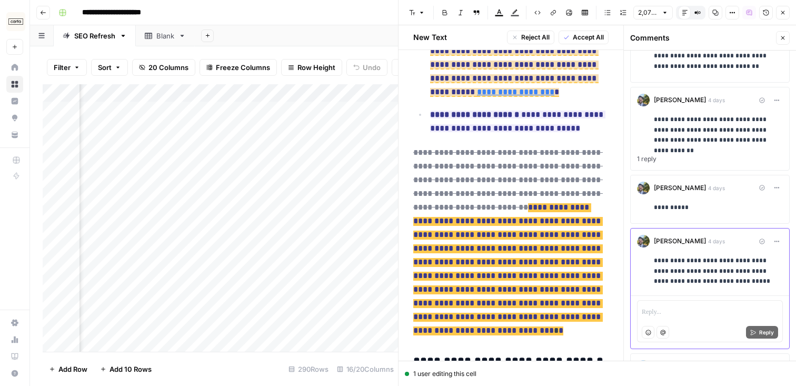
scroll to position [1695, 0]
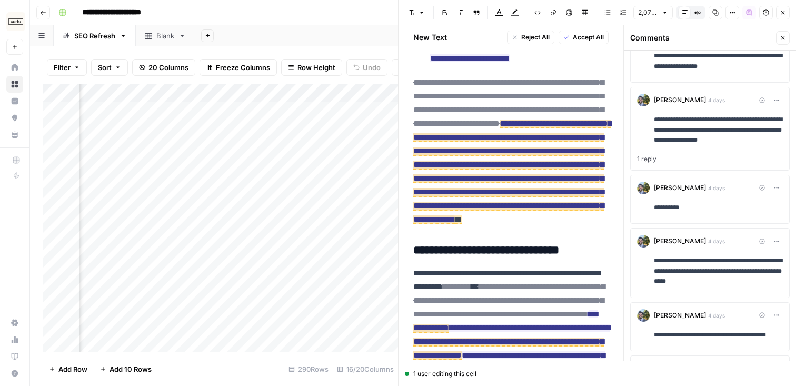
click at [676, 304] on button "**********" at bounding box center [709, 326] width 159 height 49
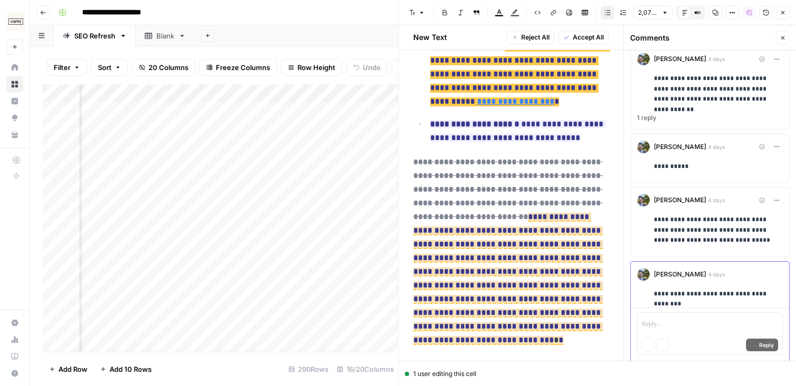
scroll to position [426, 0]
click at [672, 242] on p "**********" at bounding box center [718, 229] width 129 height 31
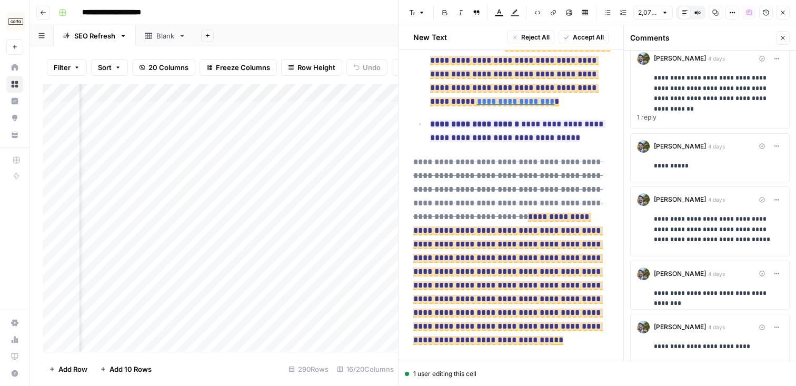
click at [595, 312] on p "**********" at bounding box center [510, 251] width 195 height 192
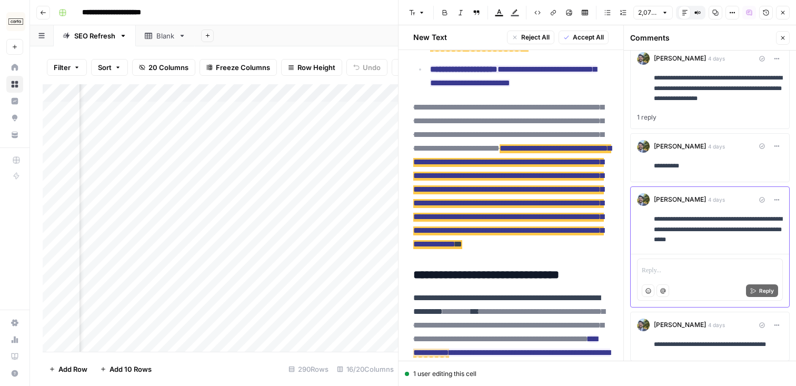
click at [602, 251] on p "**********" at bounding box center [510, 176] width 195 height 151
click at [780, 35] on icon "button" at bounding box center [782, 38] width 6 height 6
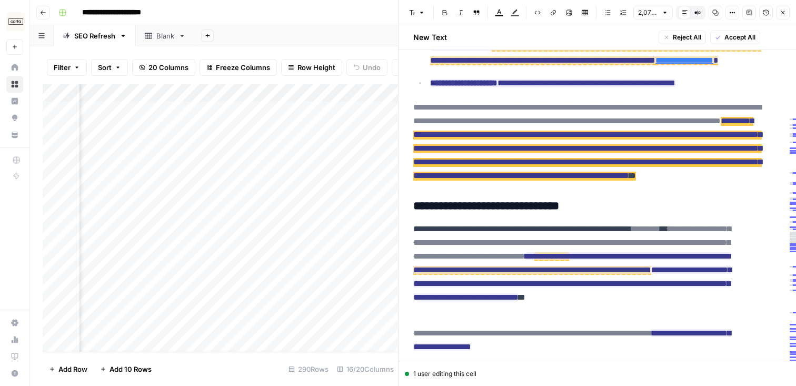
scroll to position [1063, 0]
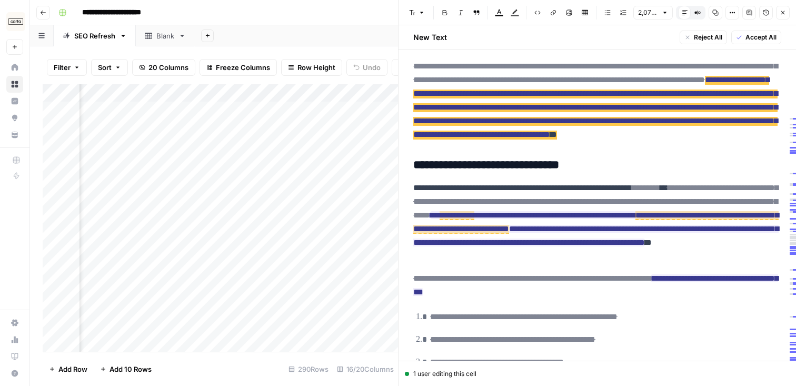
click at [783, 15] on icon "button" at bounding box center [782, 12] width 6 height 6
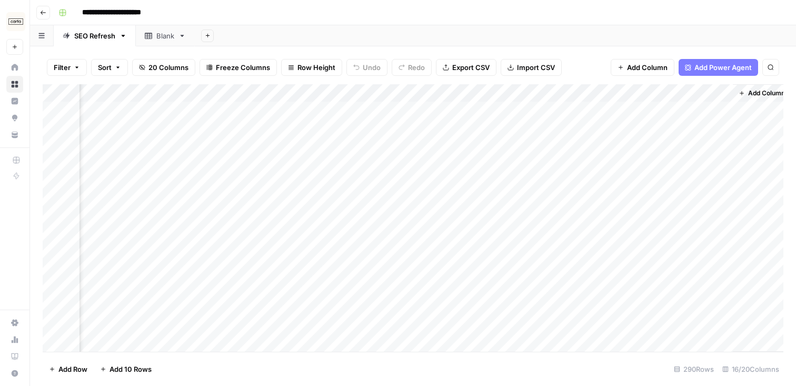
scroll to position [0, 1114]
click at [427, 109] on div "Add Column" at bounding box center [413, 217] width 740 height 267
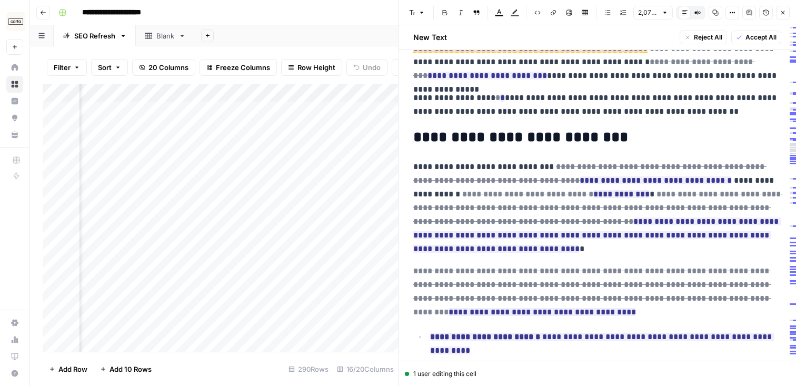
scroll to position [122, 0]
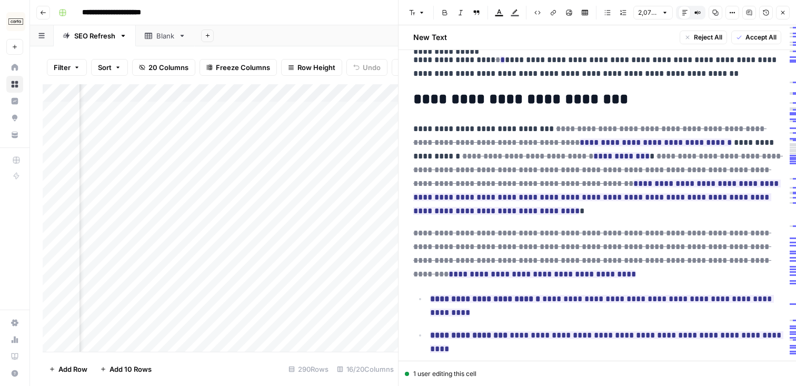
click at [747, 15] on icon "button" at bounding box center [749, 12] width 6 height 6
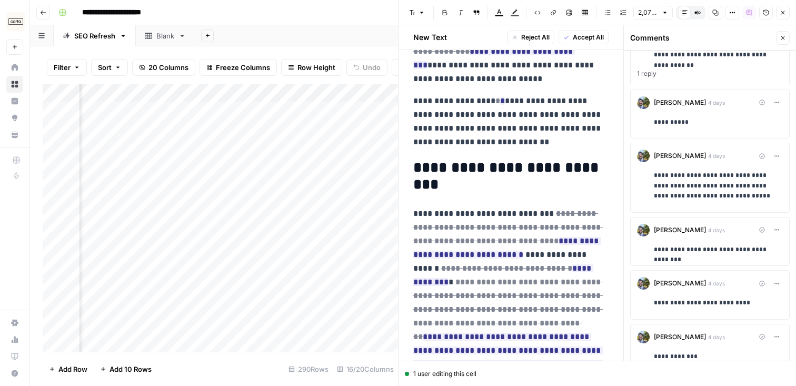
scroll to position [488, 0]
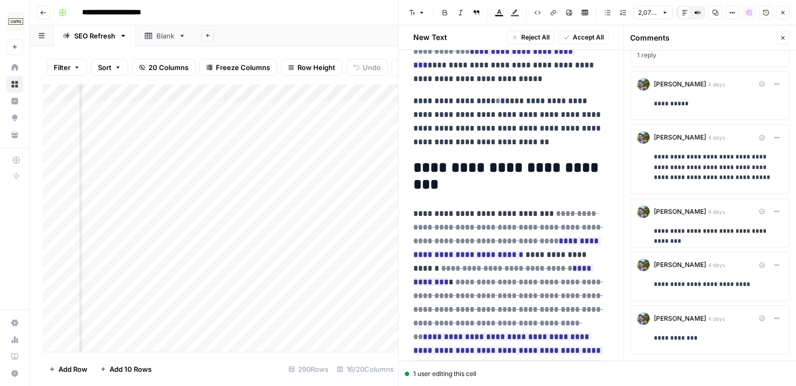
click at [710, 224] on div "**********" at bounding box center [718, 231] width 129 height 19
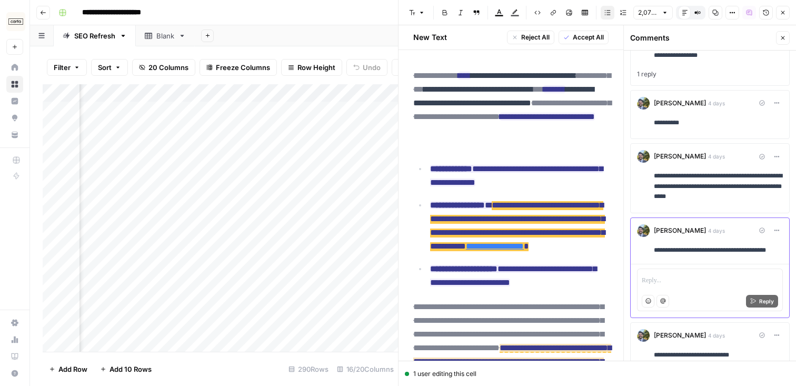
scroll to position [1478, 0]
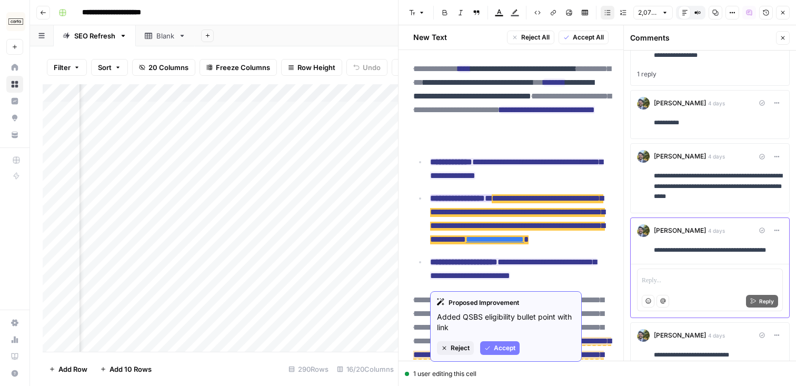
click at [524, 244] on span "**********" at bounding box center [495, 239] width 58 height 9
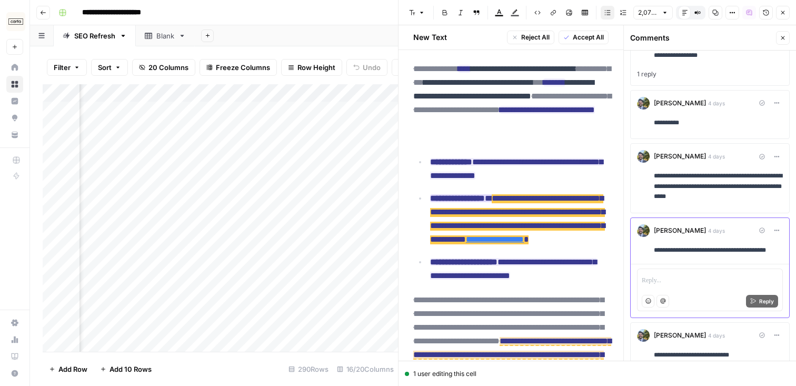
click at [524, 244] on span "**********" at bounding box center [495, 239] width 58 height 9
click at [588, 246] on p "**********" at bounding box center [519, 219] width 178 height 55
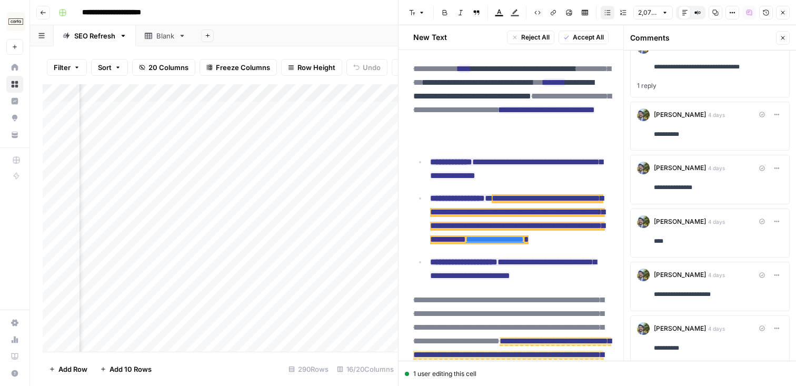
scroll to position [0, 0]
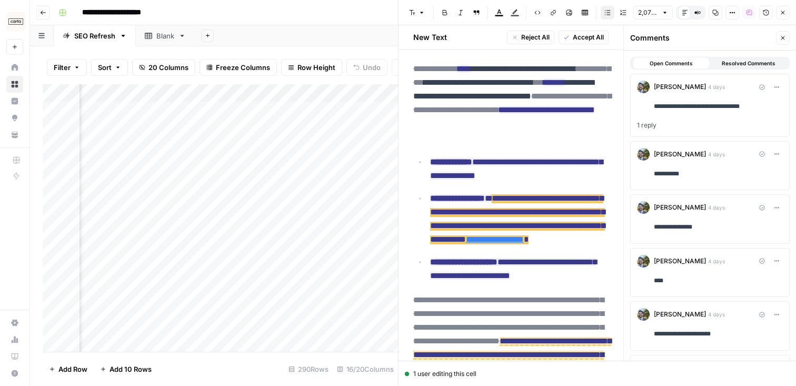
click at [780, 42] on button "Close" at bounding box center [783, 38] width 14 height 14
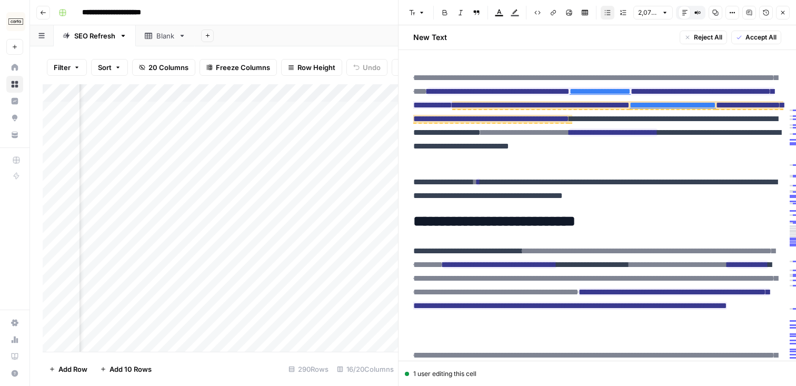
click at [782, 13] on icon "button" at bounding box center [782, 12] width 6 height 6
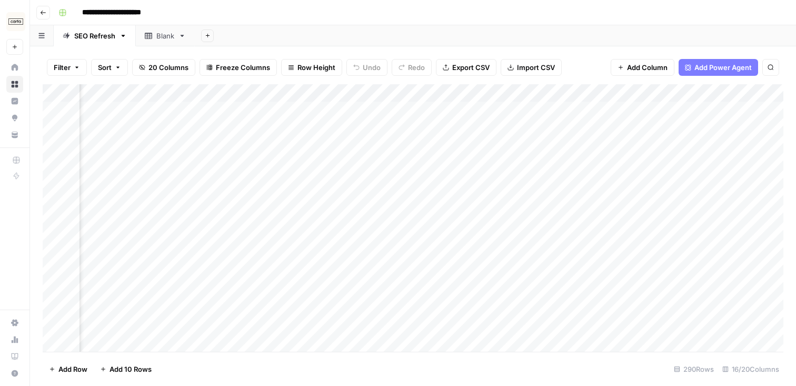
scroll to position [0, 937]
click at [605, 109] on div "Add Column" at bounding box center [413, 217] width 740 height 267
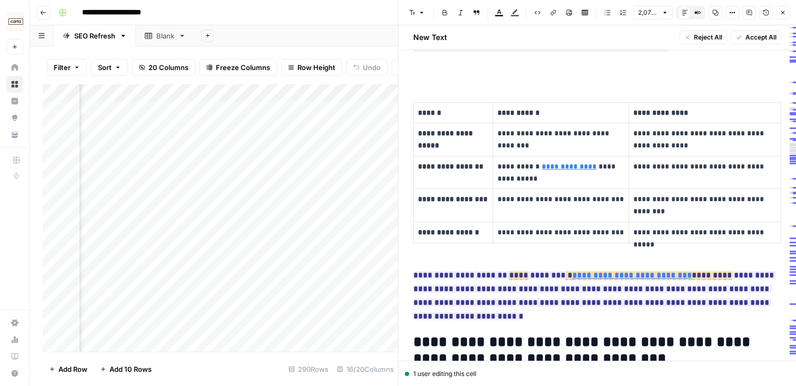
scroll to position [3155, 0]
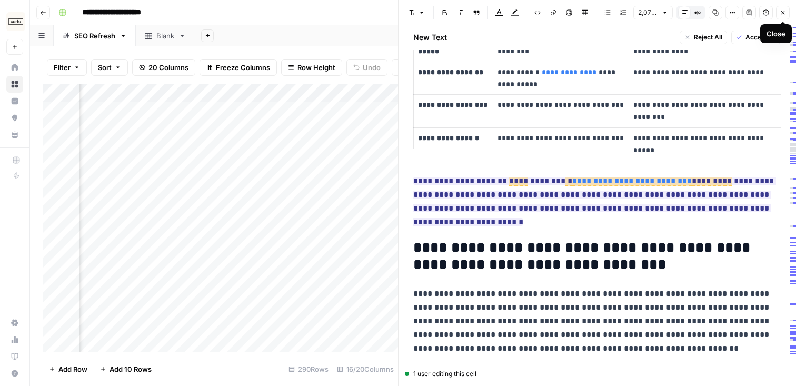
click at [784, 15] on icon "button" at bounding box center [782, 12] width 6 height 6
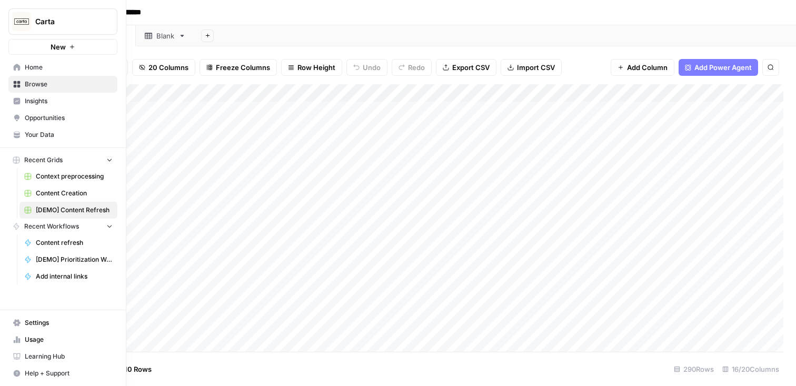
click at [59, 189] on span "Content Creation" at bounding box center [74, 192] width 77 height 9
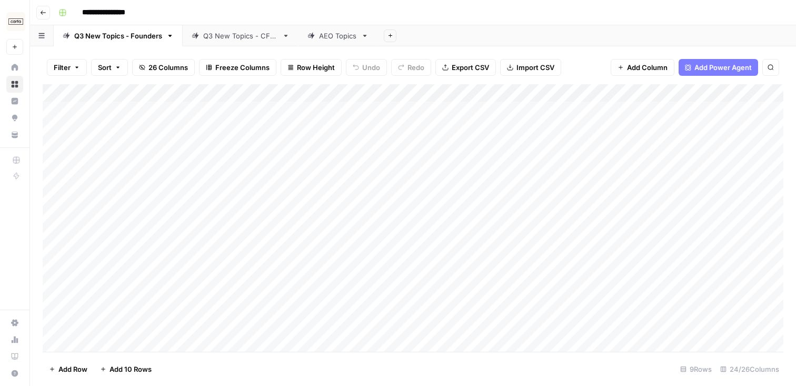
scroll to position [5, 0]
click at [216, 37] on div "Q3 New Topics - CFOs" at bounding box center [240, 36] width 75 height 11
click at [426, 262] on div "Add Column" at bounding box center [413, 217] width 740 height 267
